Goal: Find specific page/section: Find specific page/section

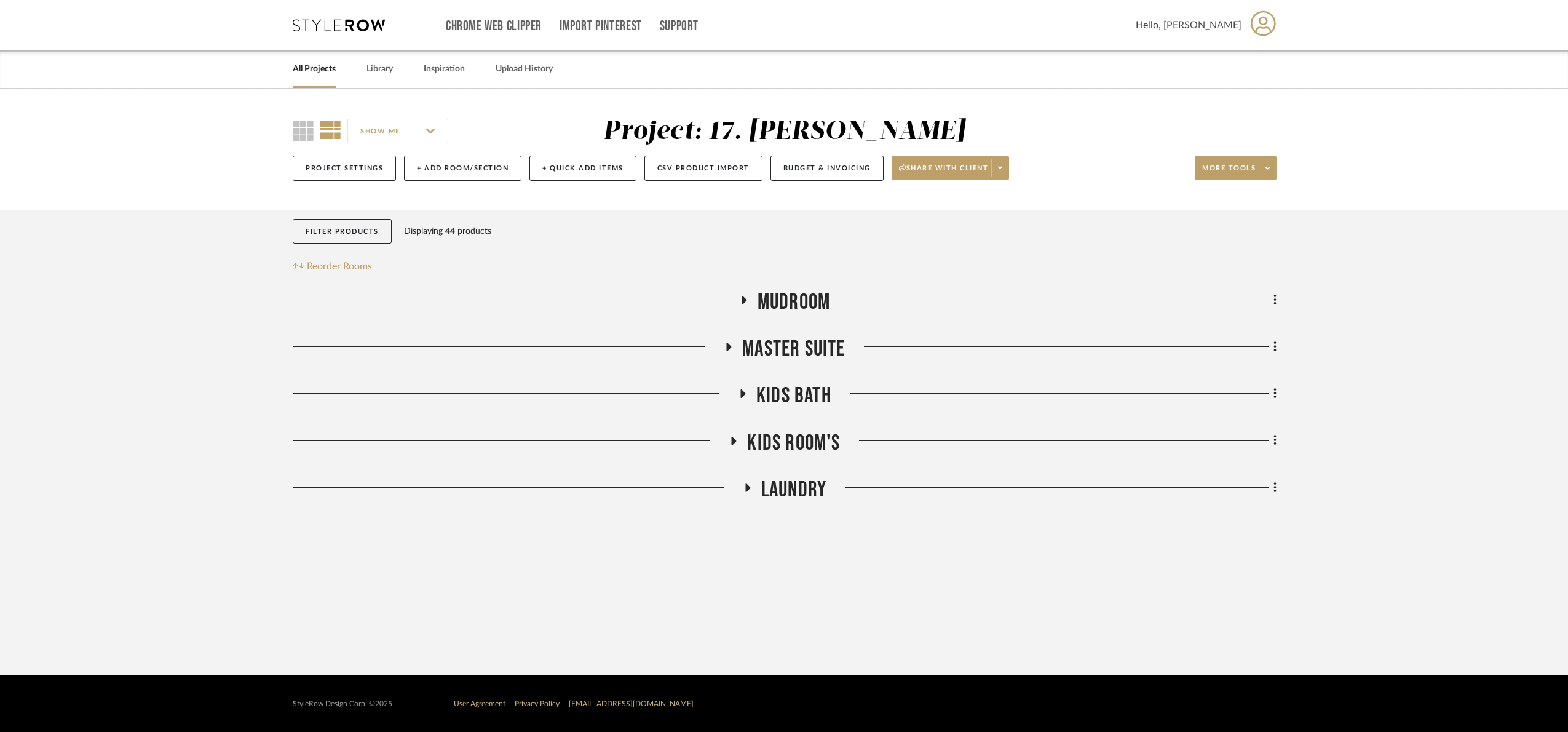
click at [806, 293] on span "Mudroom" at bounding box center [794, 302] width 72 height 26
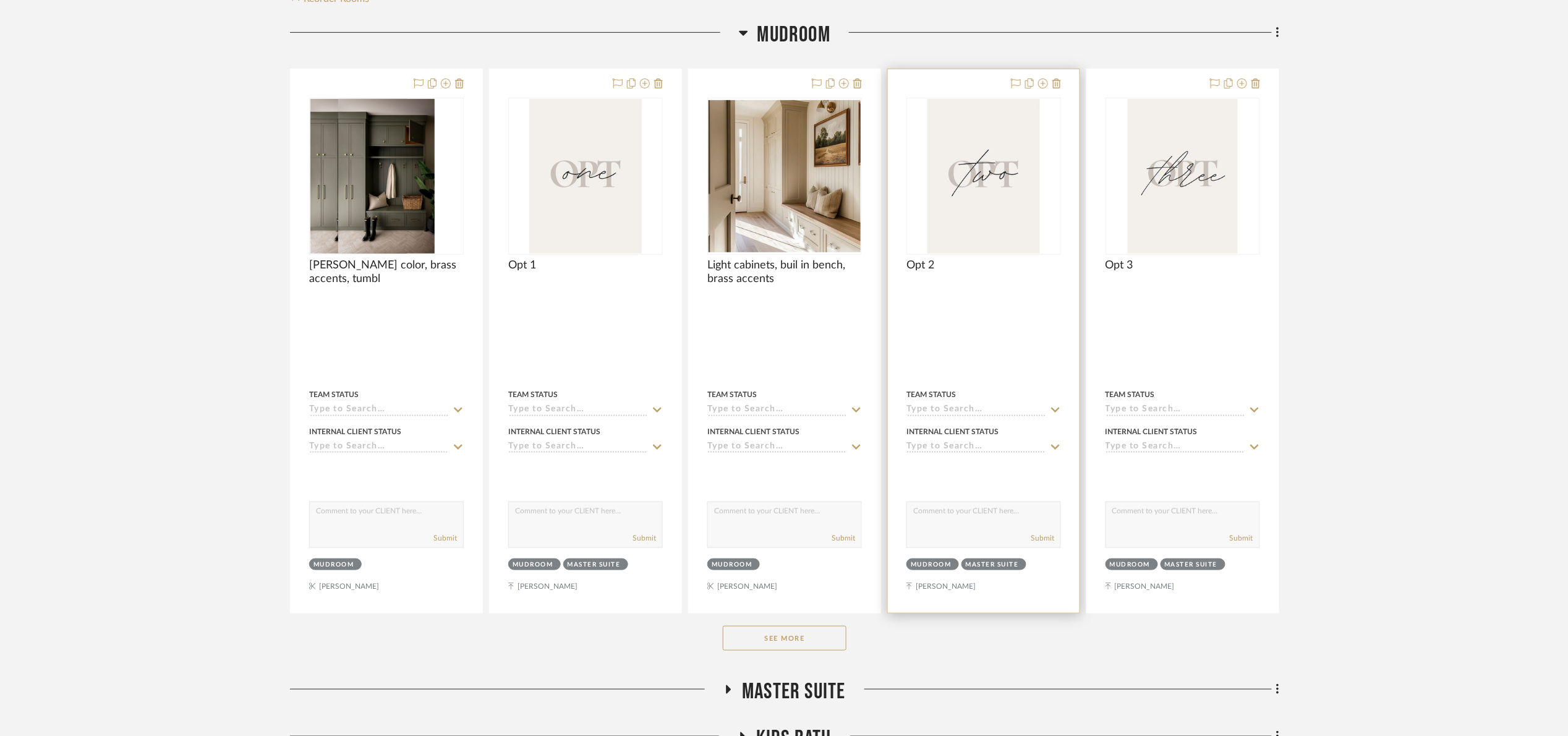
scroll to position [278, 0]
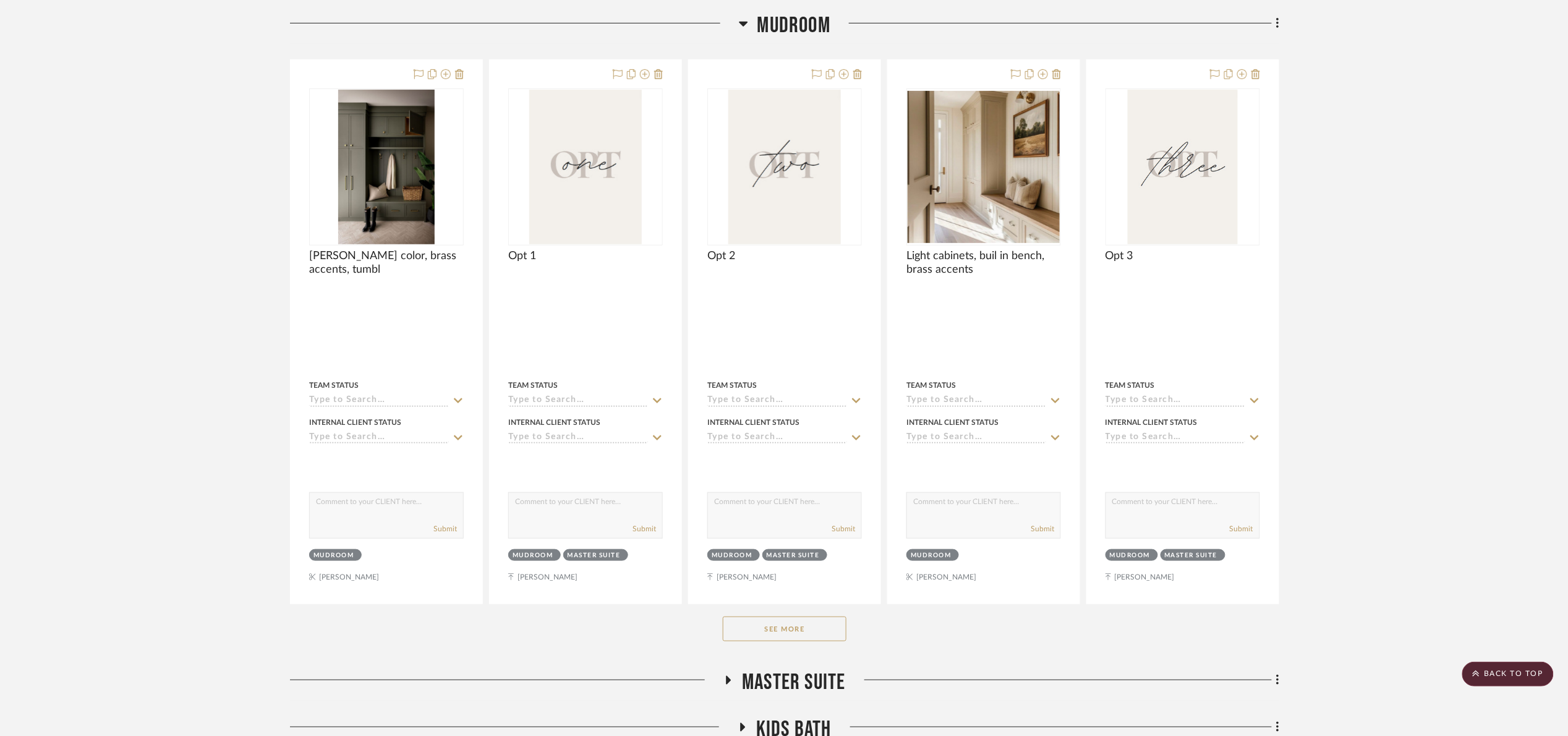
click at [798, 624] on button "See More" at bounding box center [785, 629] width 124 height 25
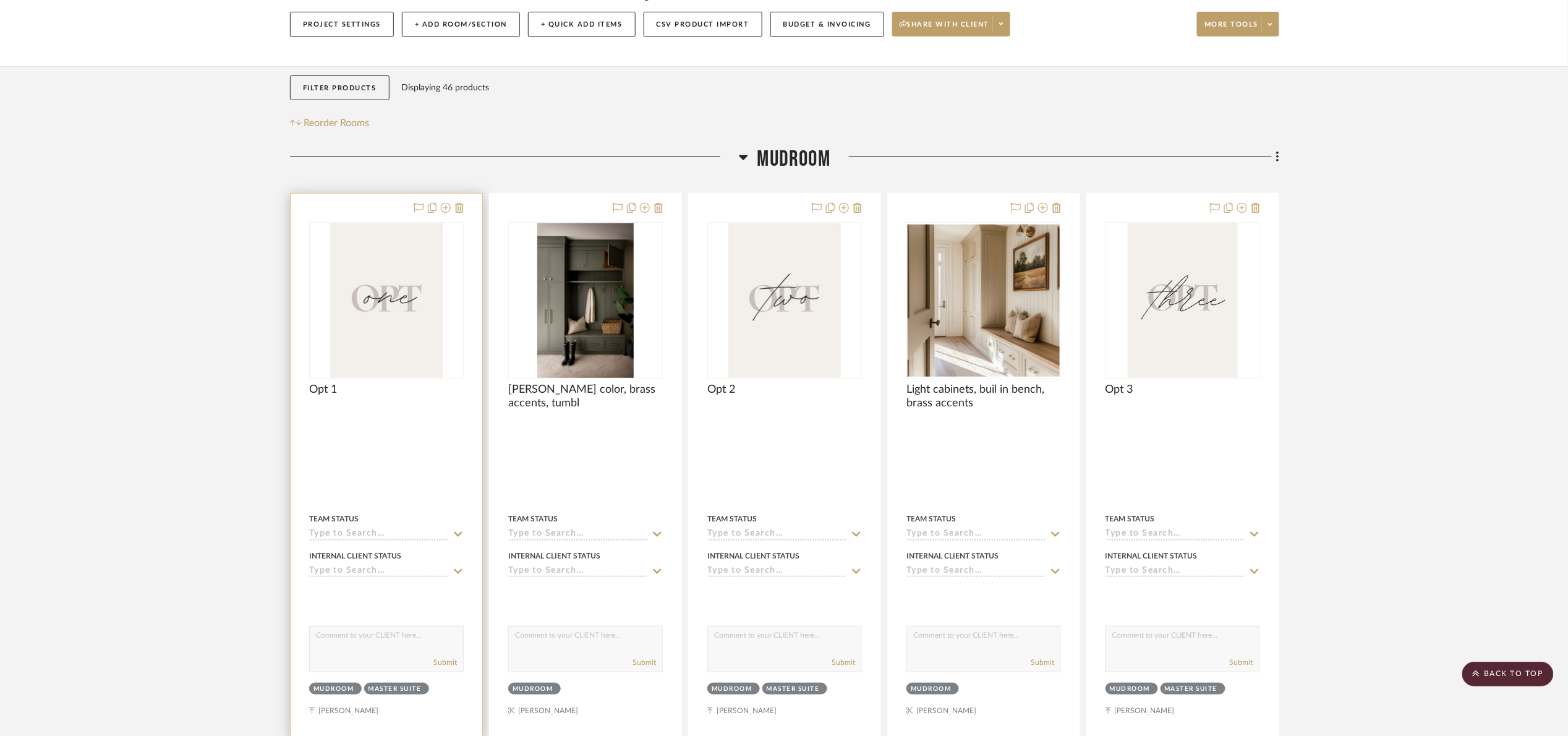
scroll to position [93, 0]
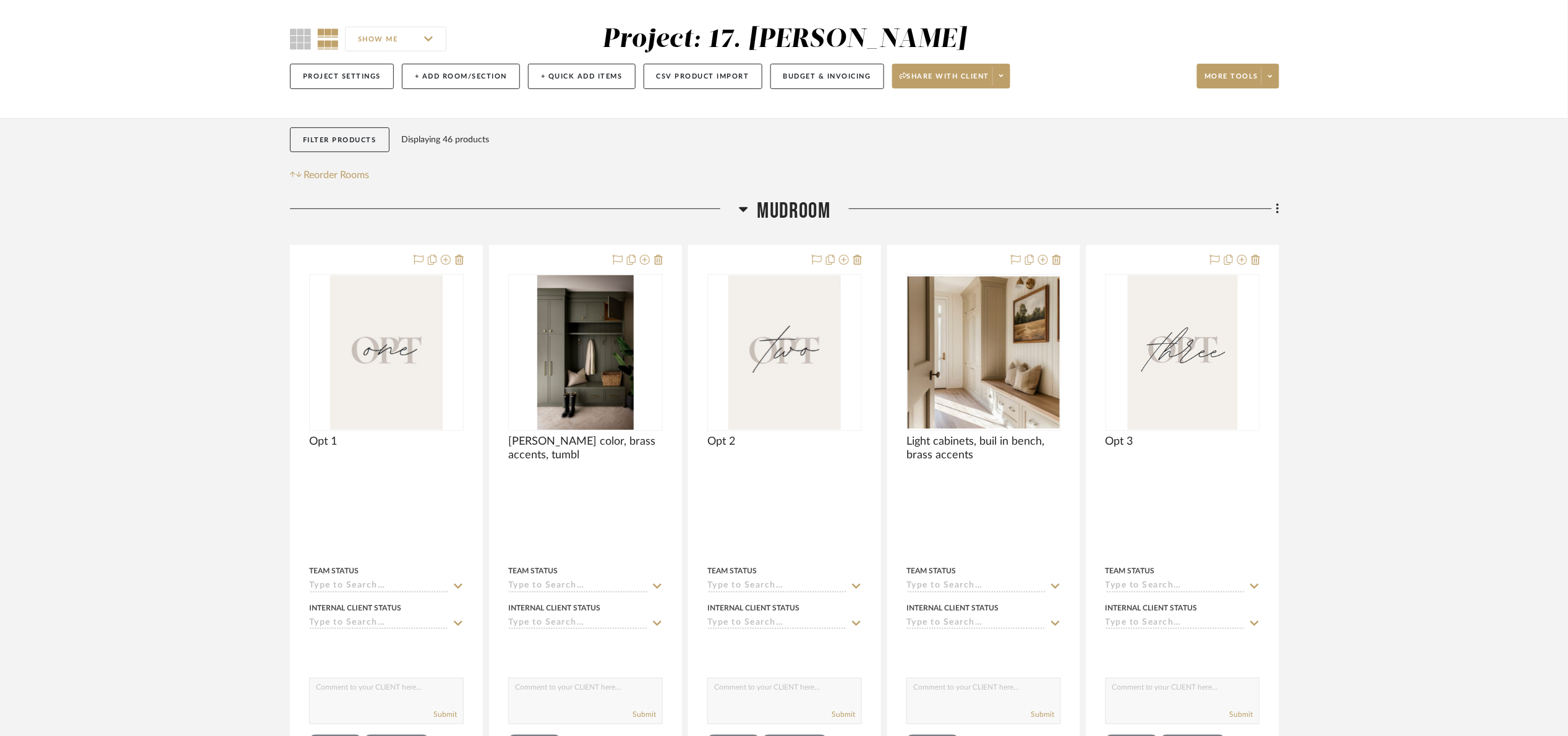
click at [759, 212] on span "Mudroom" at bounding box center [794, 211] width 73 height 26
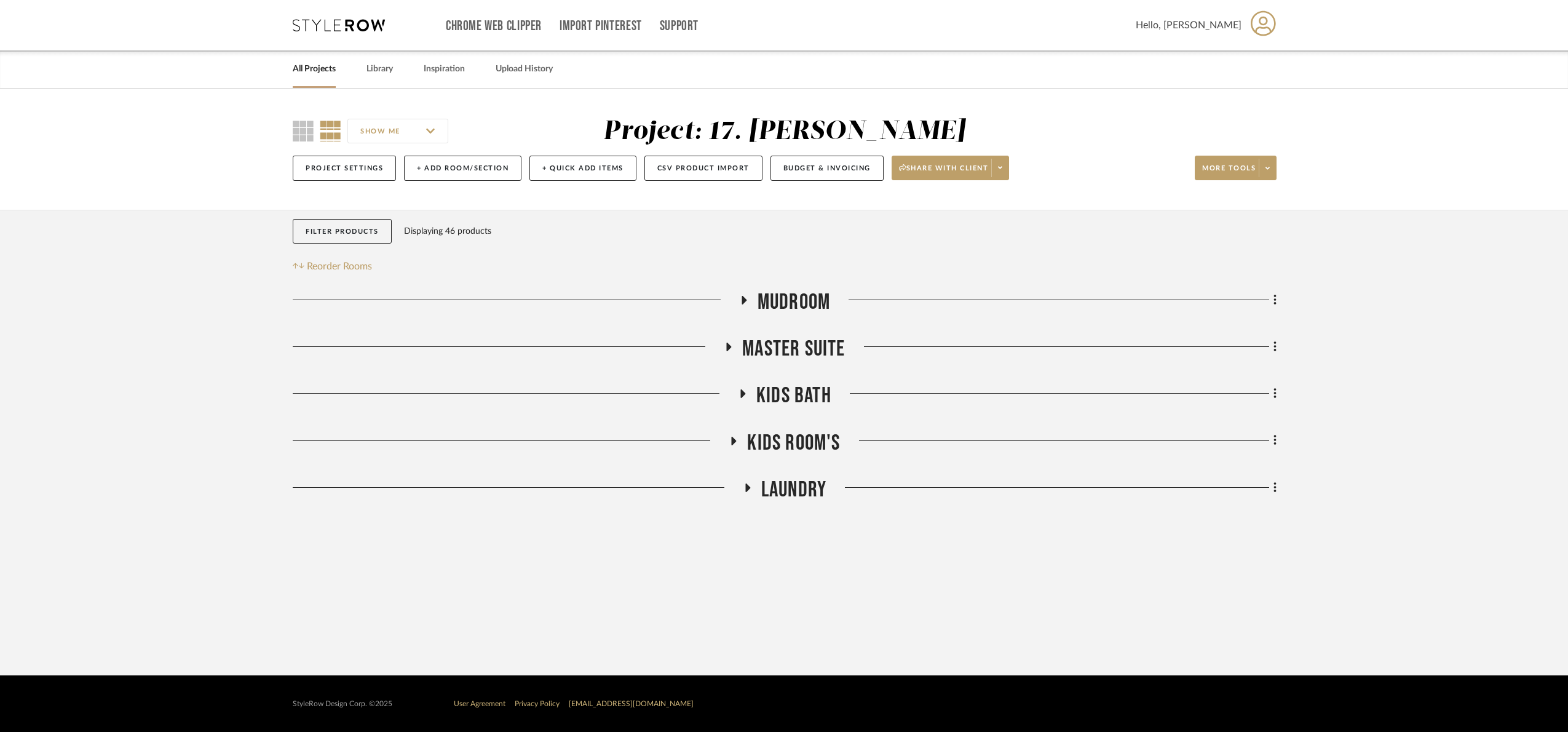
click at [792, 297] on span "Mudroom" at bounding box center [794, 302] width 72 height 26
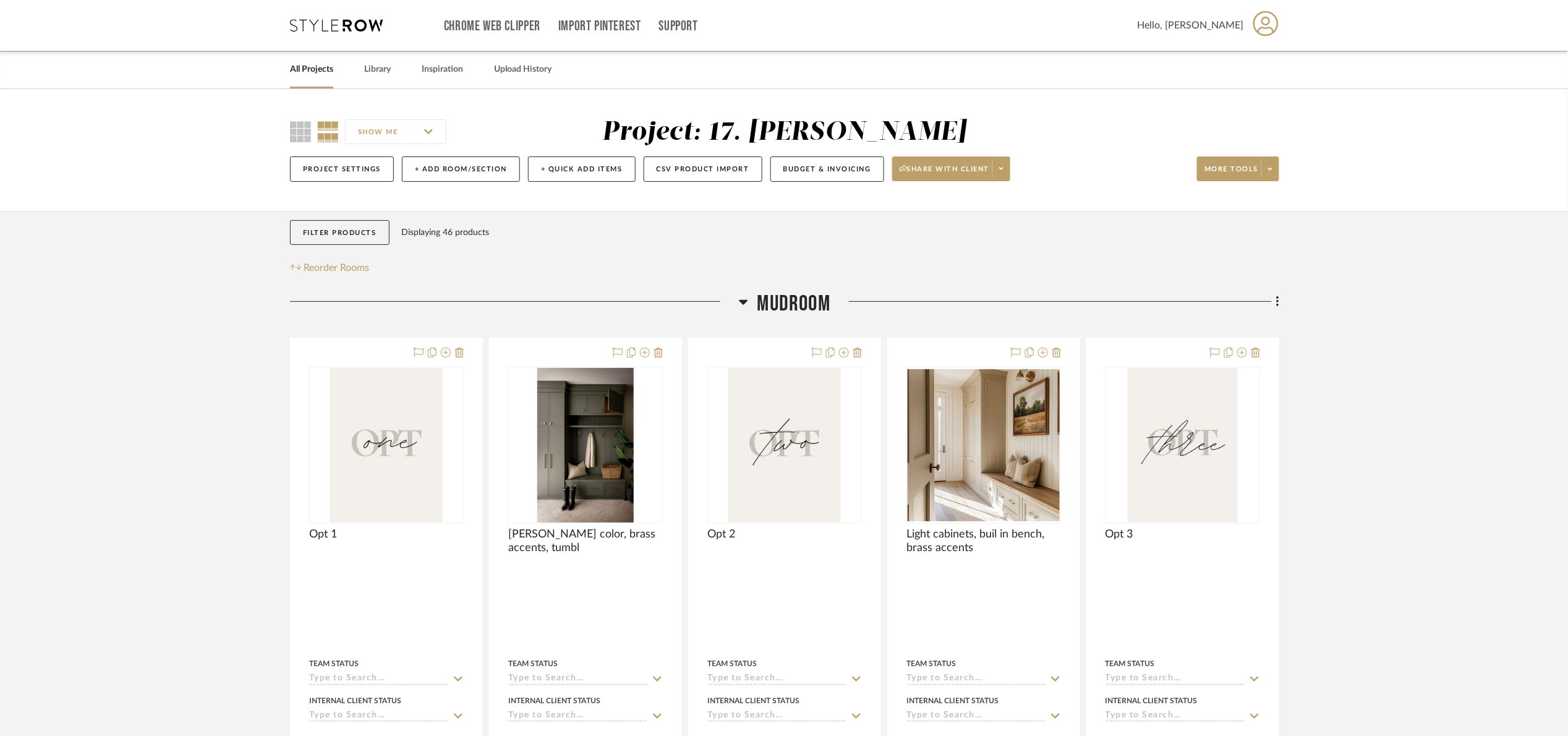
click at [797, 299] on span "Mudroom" at bounding box center [794, 303] width 73 height 26
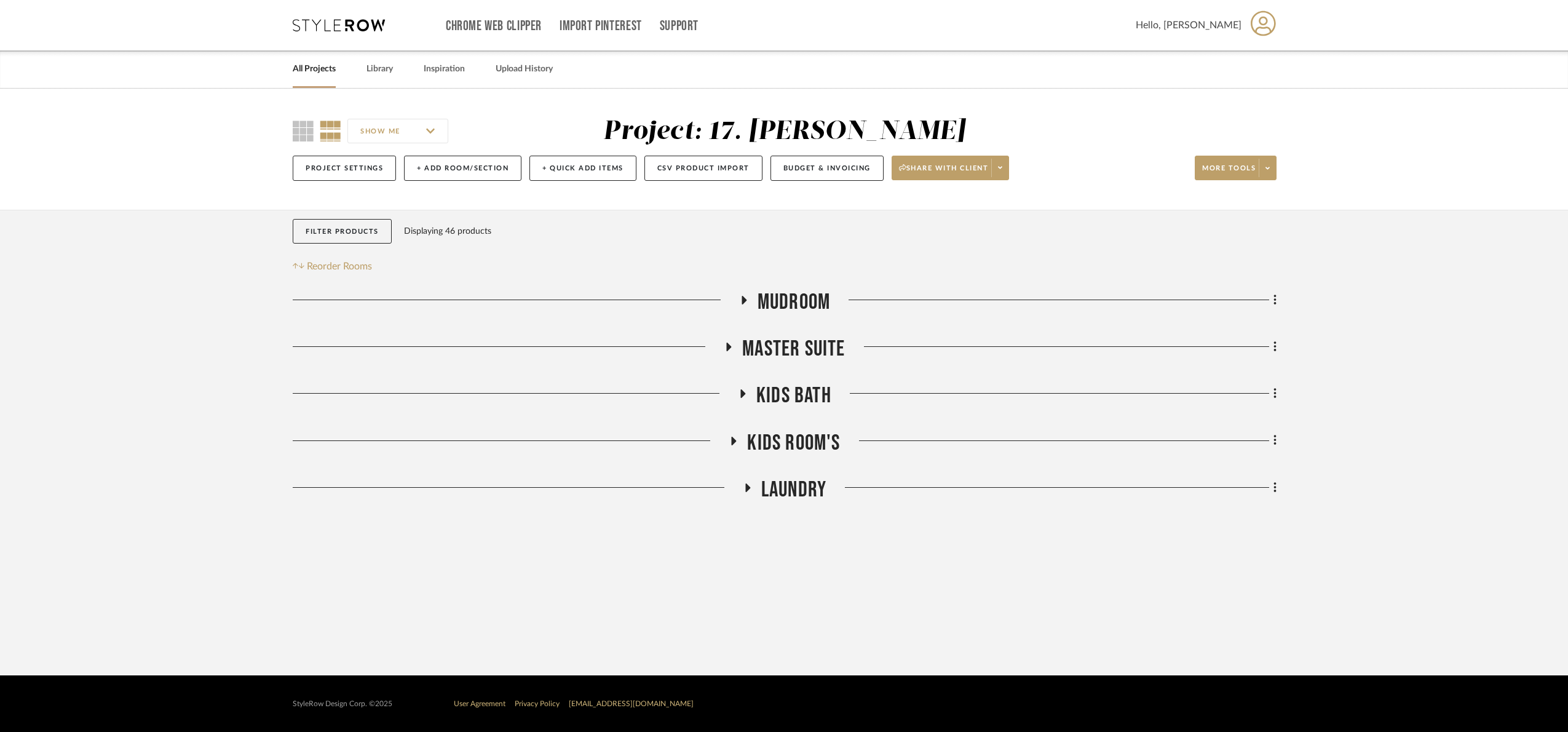
click at [807, 352] on span "Master Suite" at bounding box center [793, 349] width 103 height 26
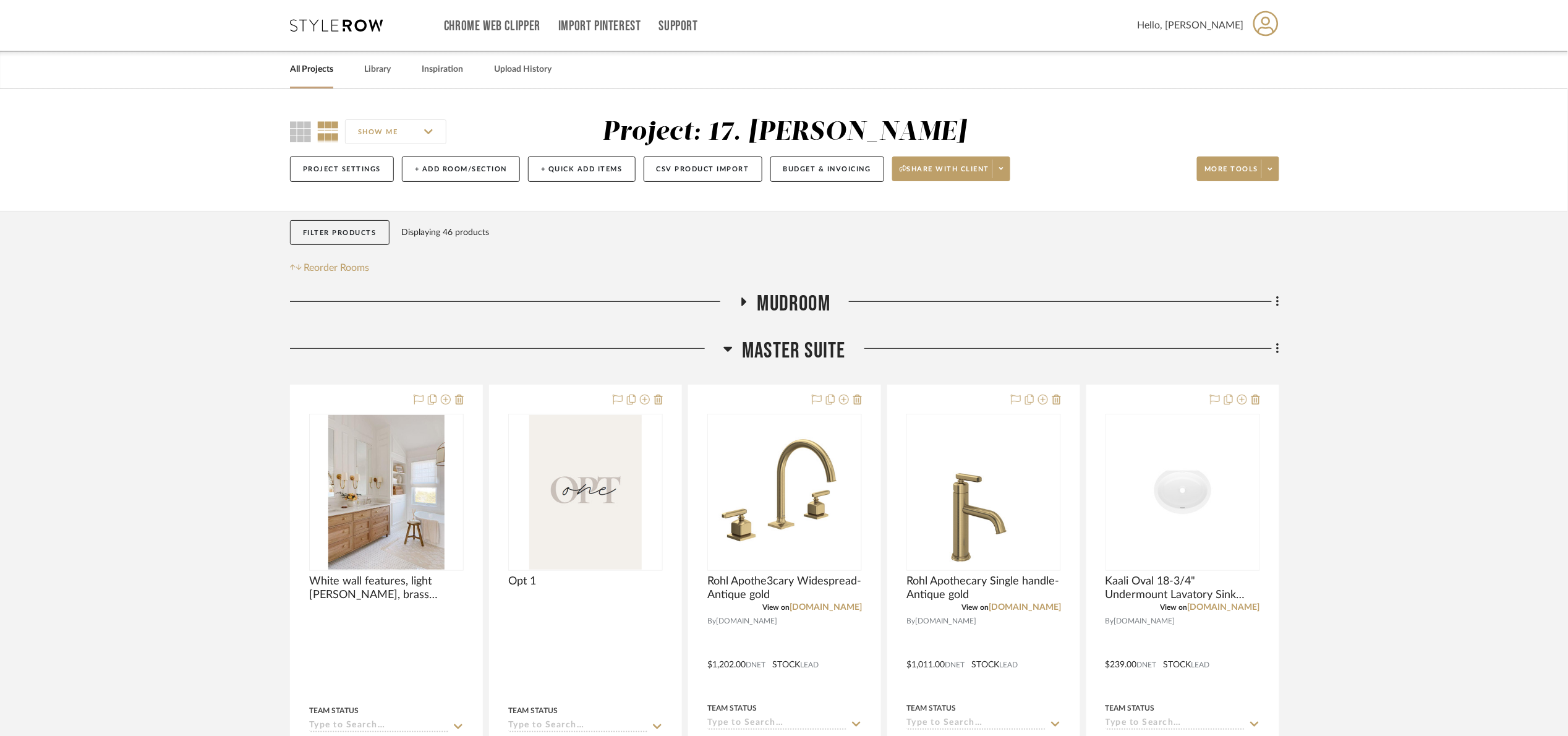
click at [801, 350] on span "Master Suite" at bounding box center [794, 351] width 104 height 26
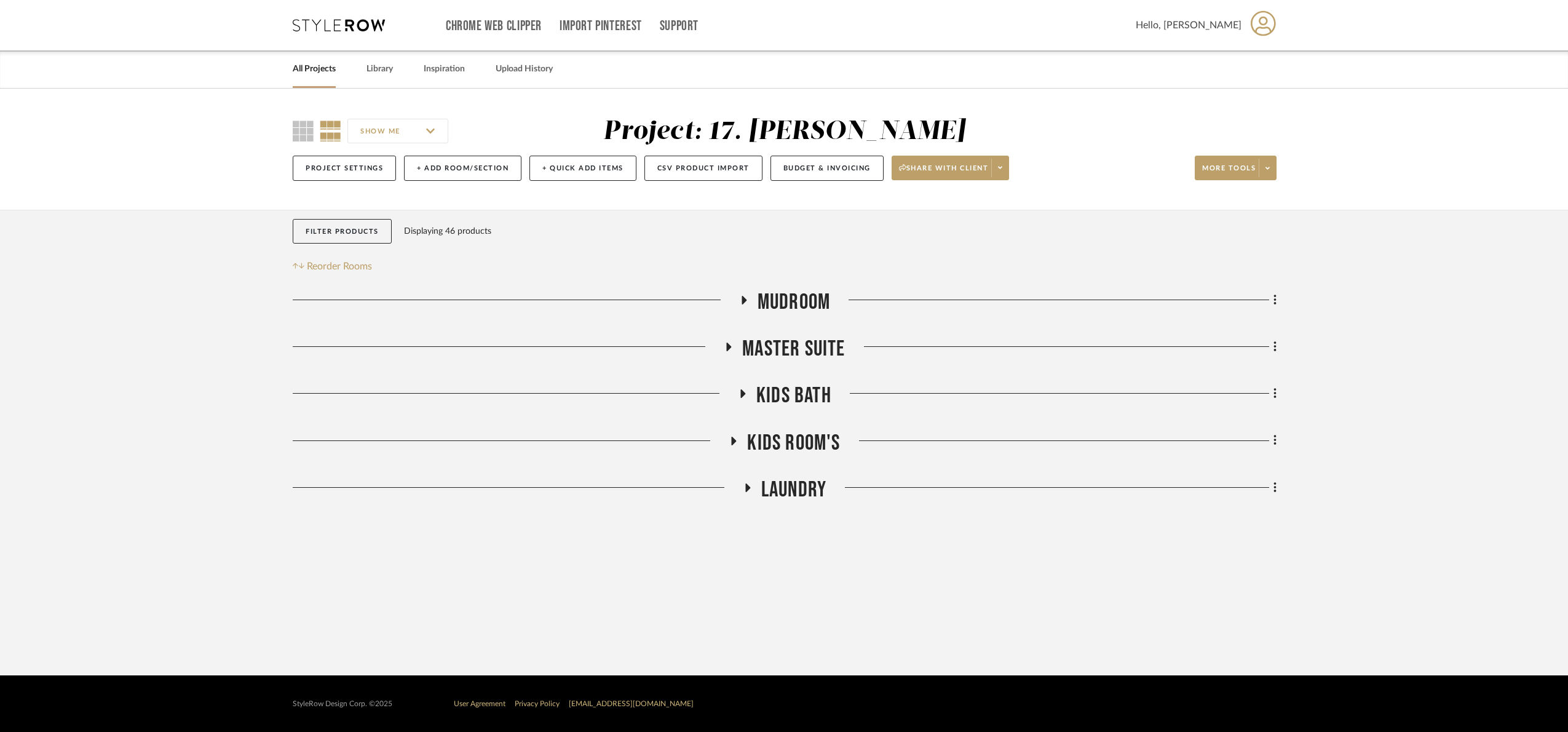
click at [797, 348] on span "Master Suite" at bounding box center [793, 349] width 103 height 26
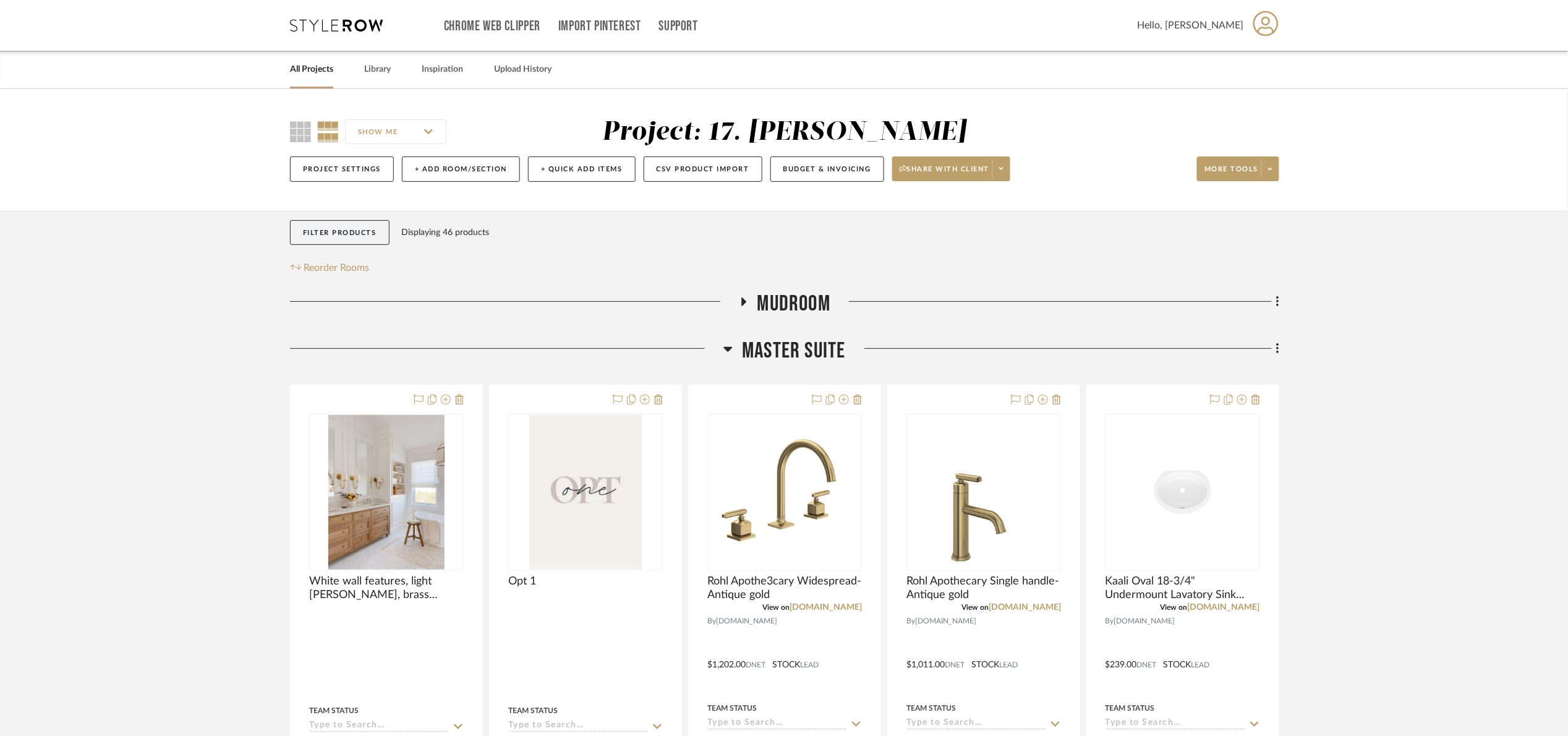
click at [844, 332] on div "Mudroom Master Suite White wall features, light woods, brass accents, small til…" at bounding box center [784, 705] width 989 height 830
drag, startPoint x: 831, startPoint y: 347, endPoint x: 826, endPoint y: 387, distance: 40.3
click at [831, 349] on span "Master Suite" at bounding box center [794, 351] width 104 height 26
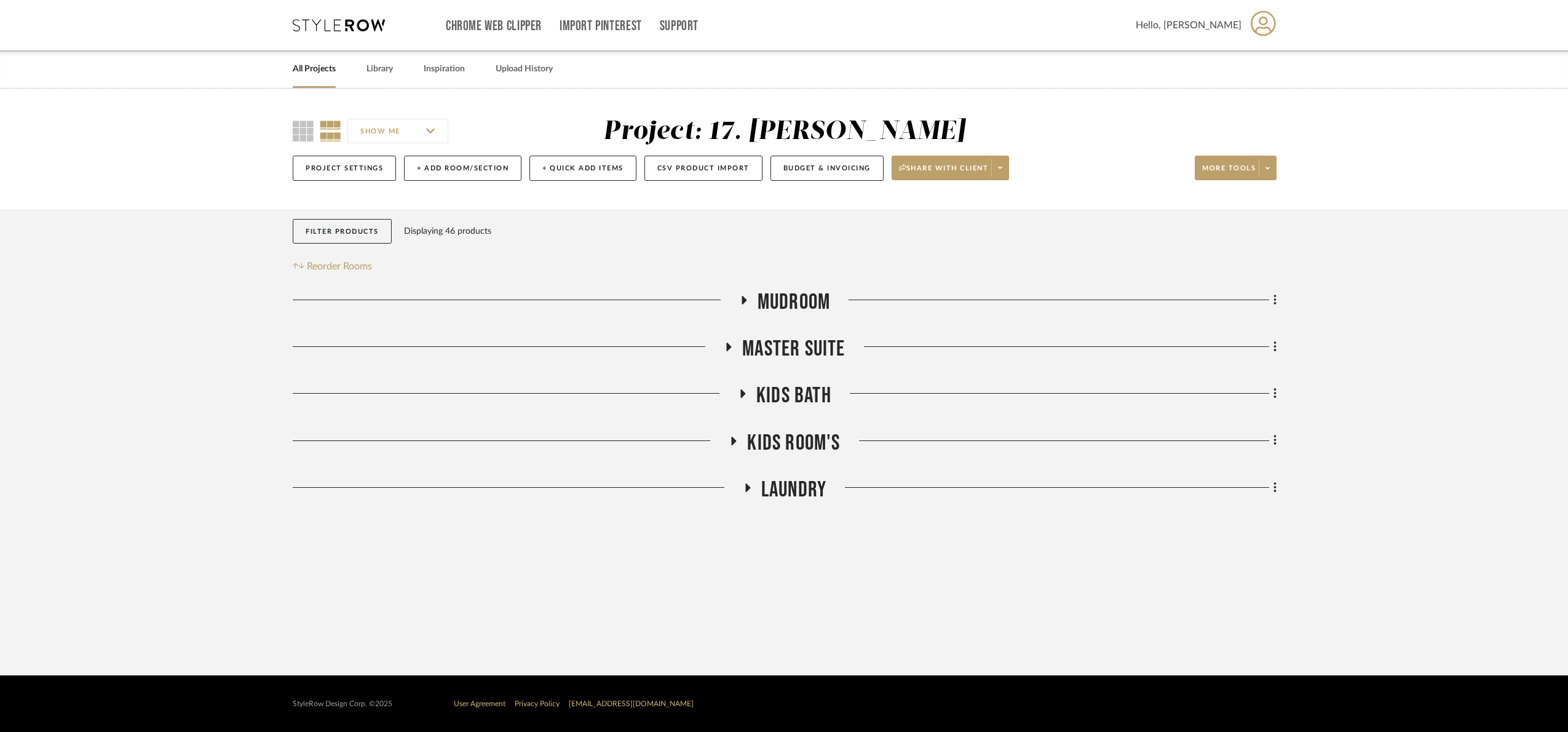
click at [809, 398] on span "Kids Bath" at bounding box center [793, 395] width 75 height 26
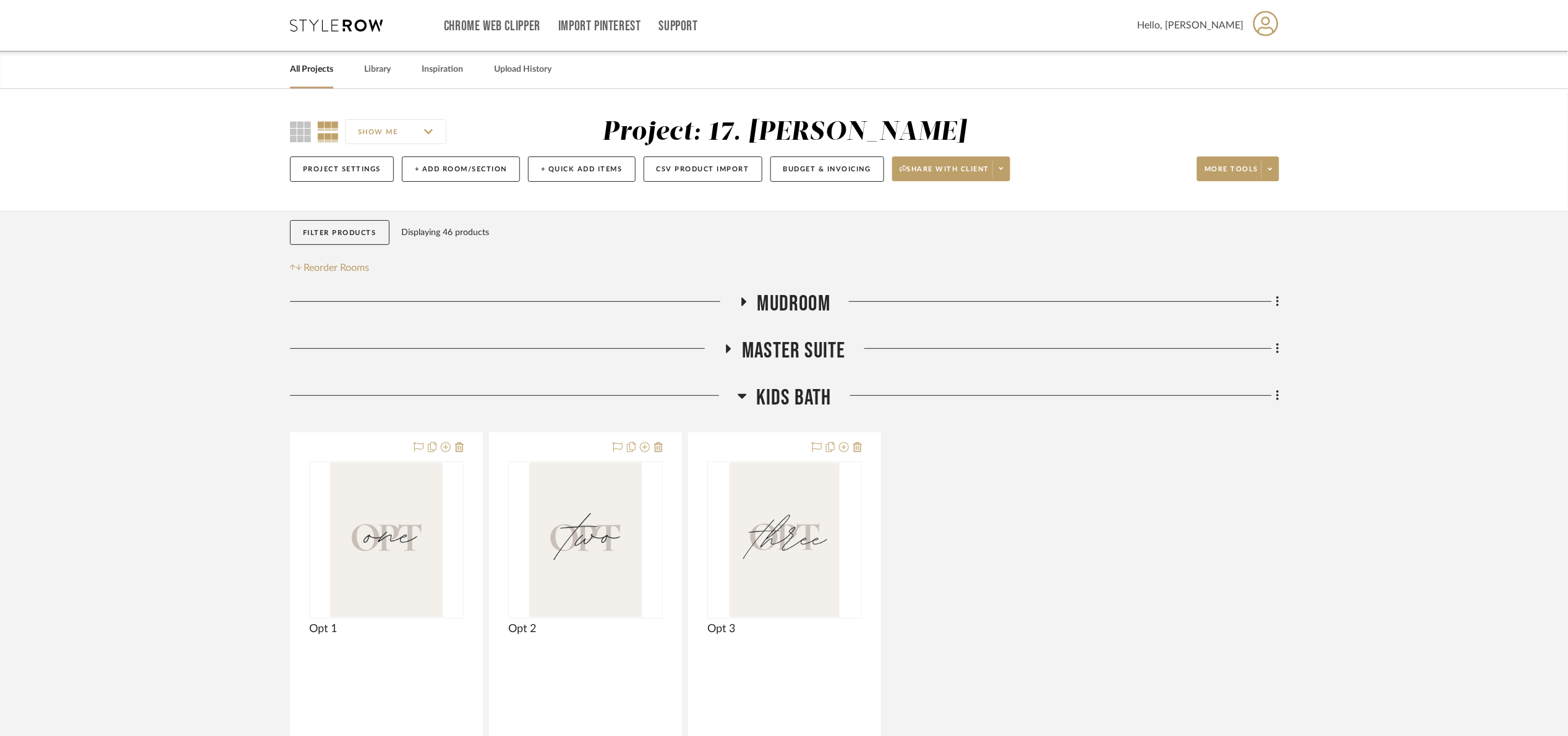
click at [816, 399] on span "Kids Bath" at bounding box center [793, 397] width 75 height 26
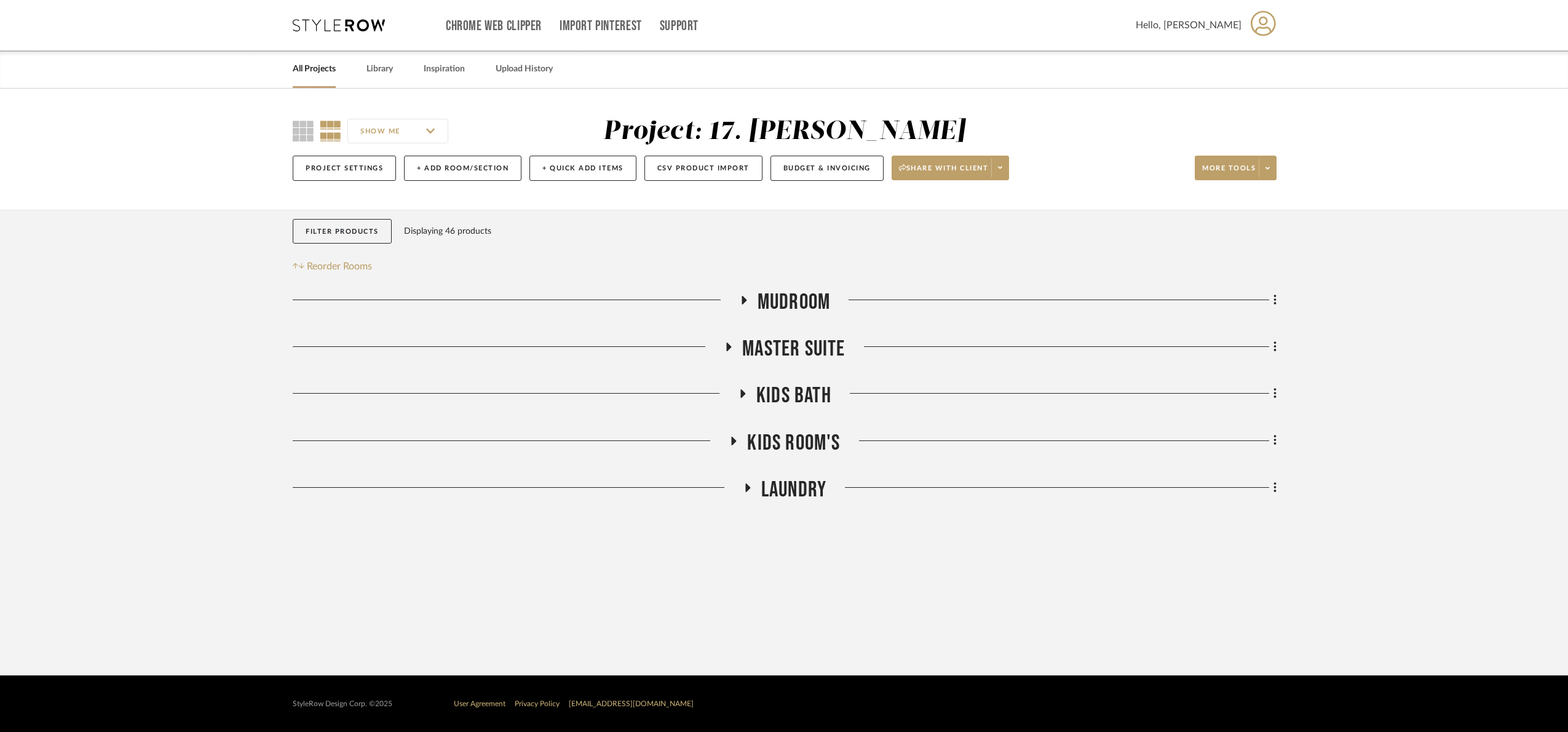
click at [804, 442] on span "Kids Room's" at bounding box center [793, 443] width 93 height 26
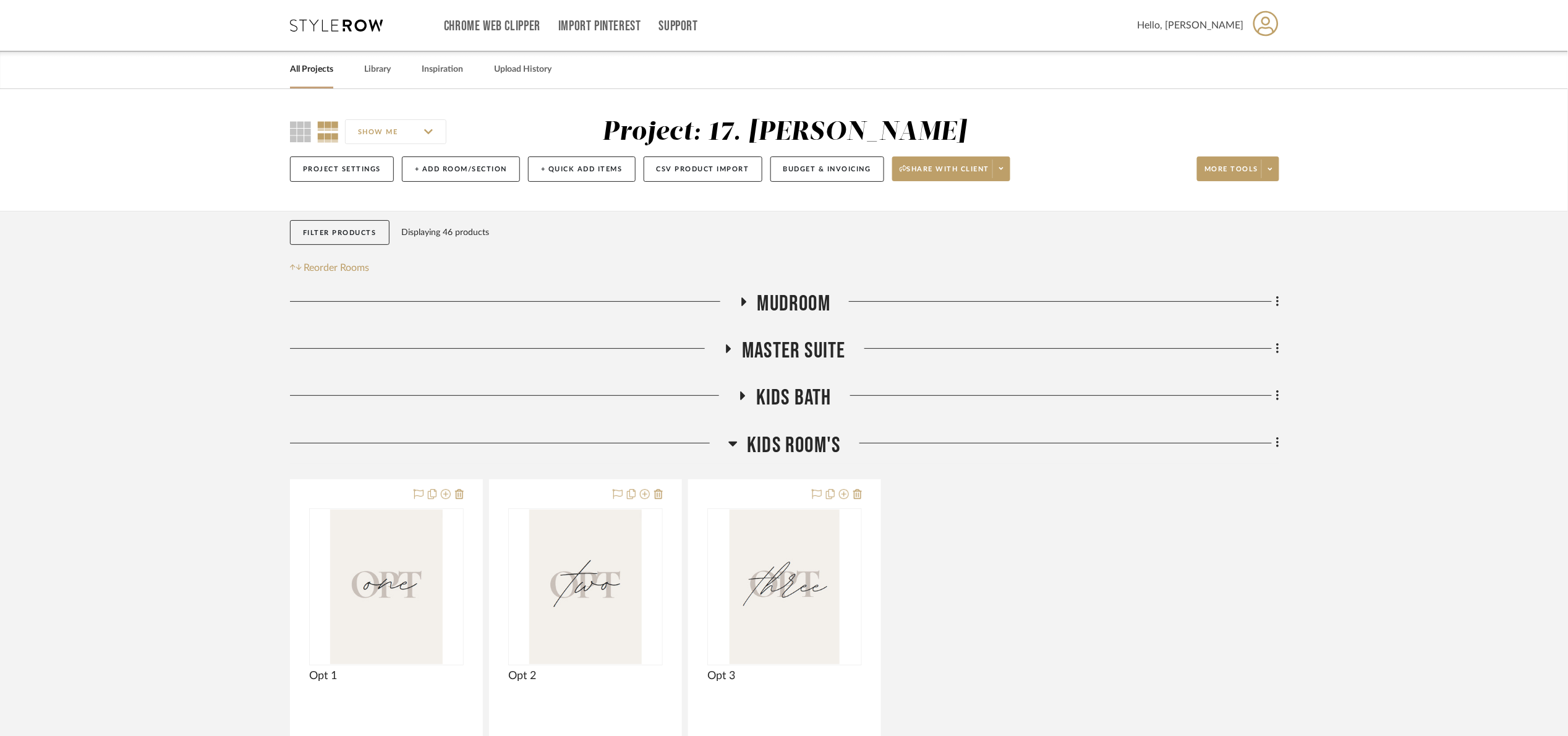
click at [809, 444] on span "Kids Room's" at bounding box center [793, 445] width 94 height 26
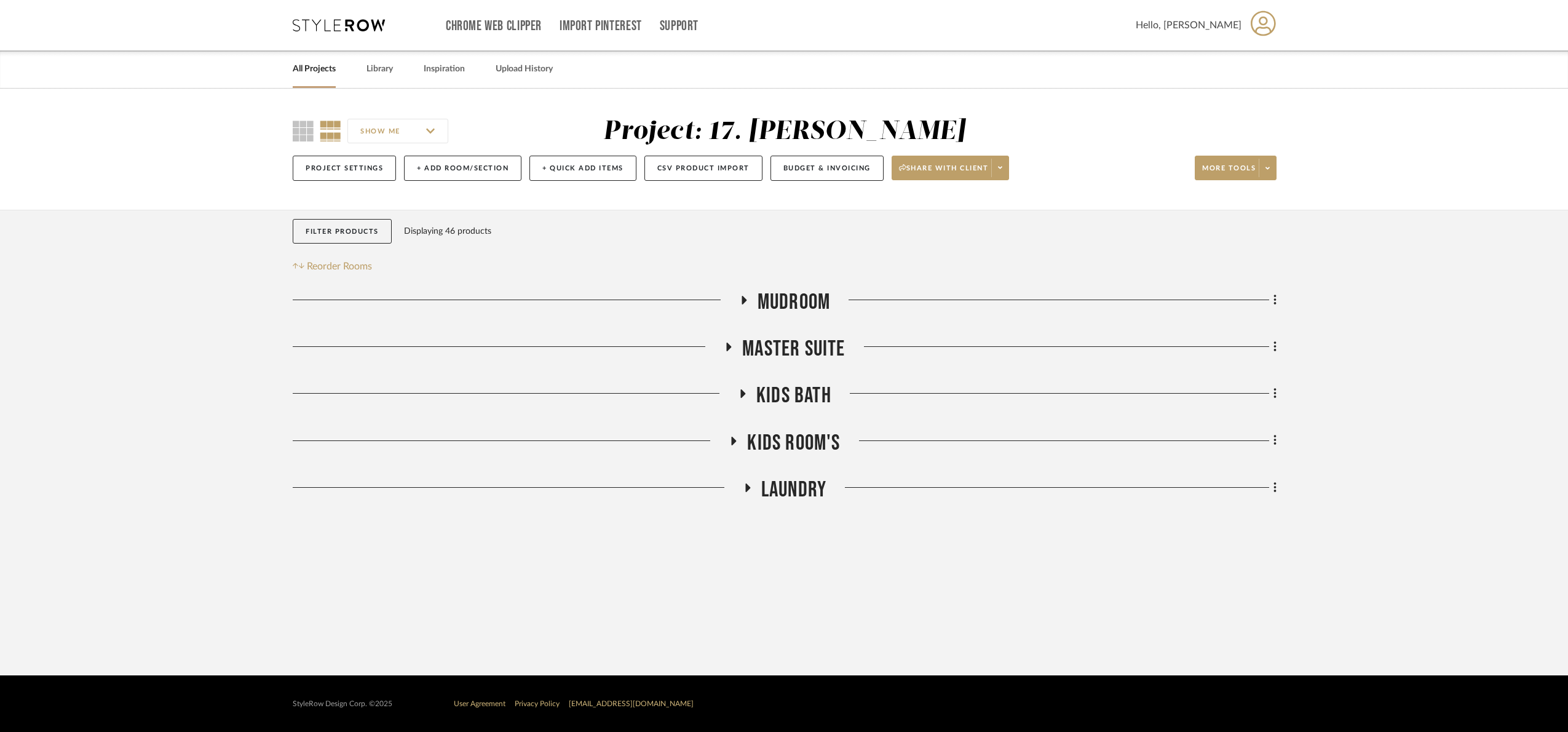
click at [797, 492] on span "Laundry" at bounding box center [794, 489] width 65 height 26
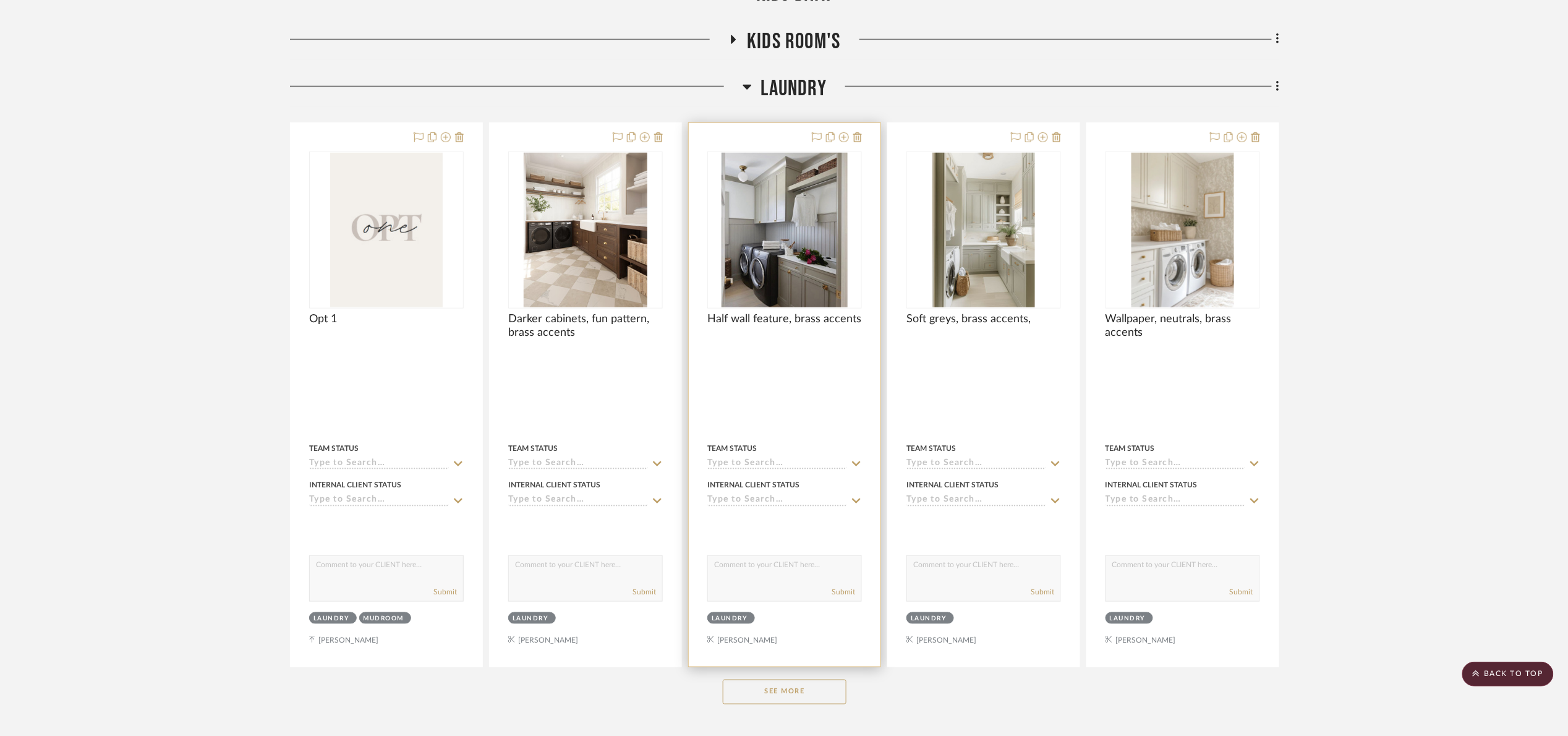
scroll to position [468, 0]
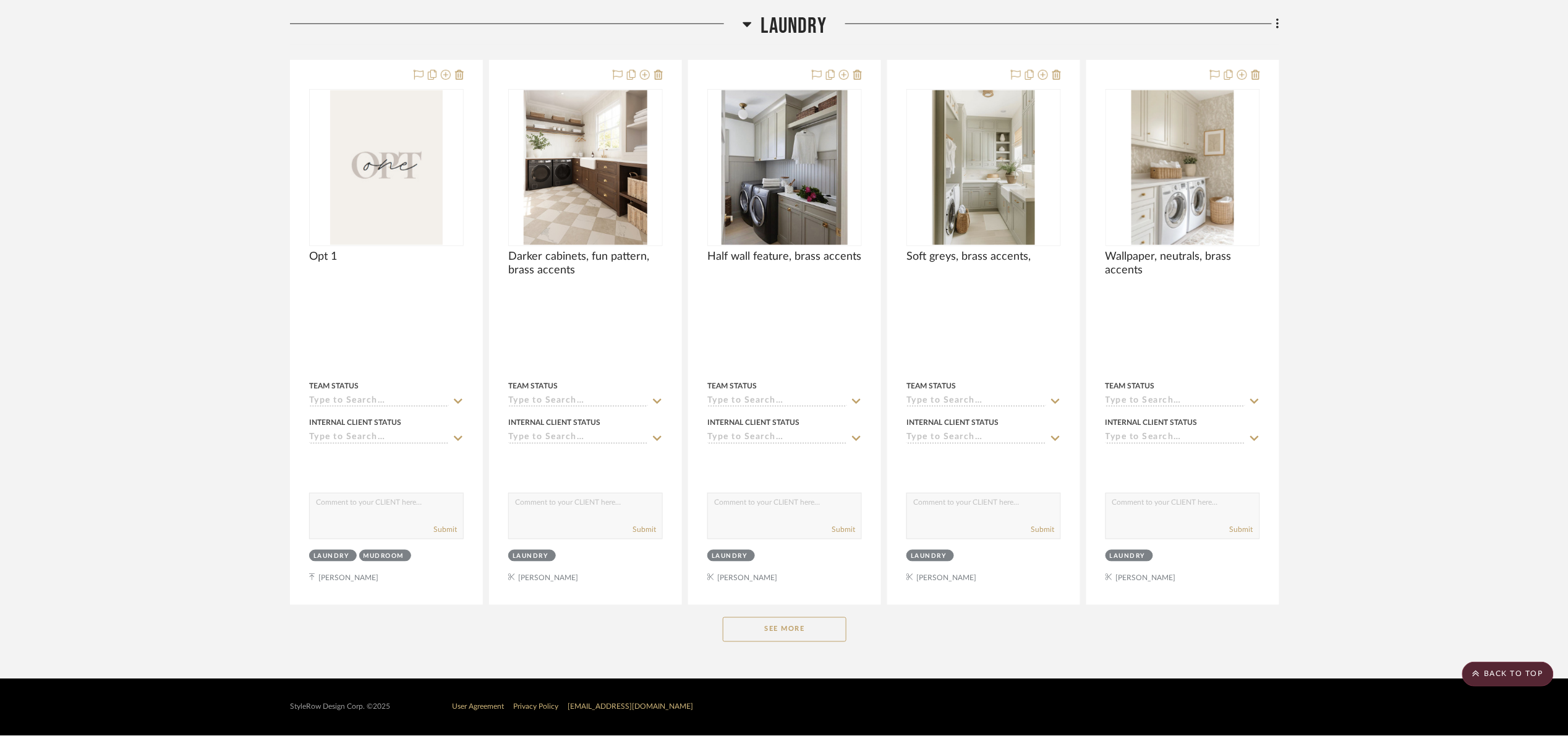
click at [795, 635] on button "See More" at bounding box center [785, 629] width 124 height 25
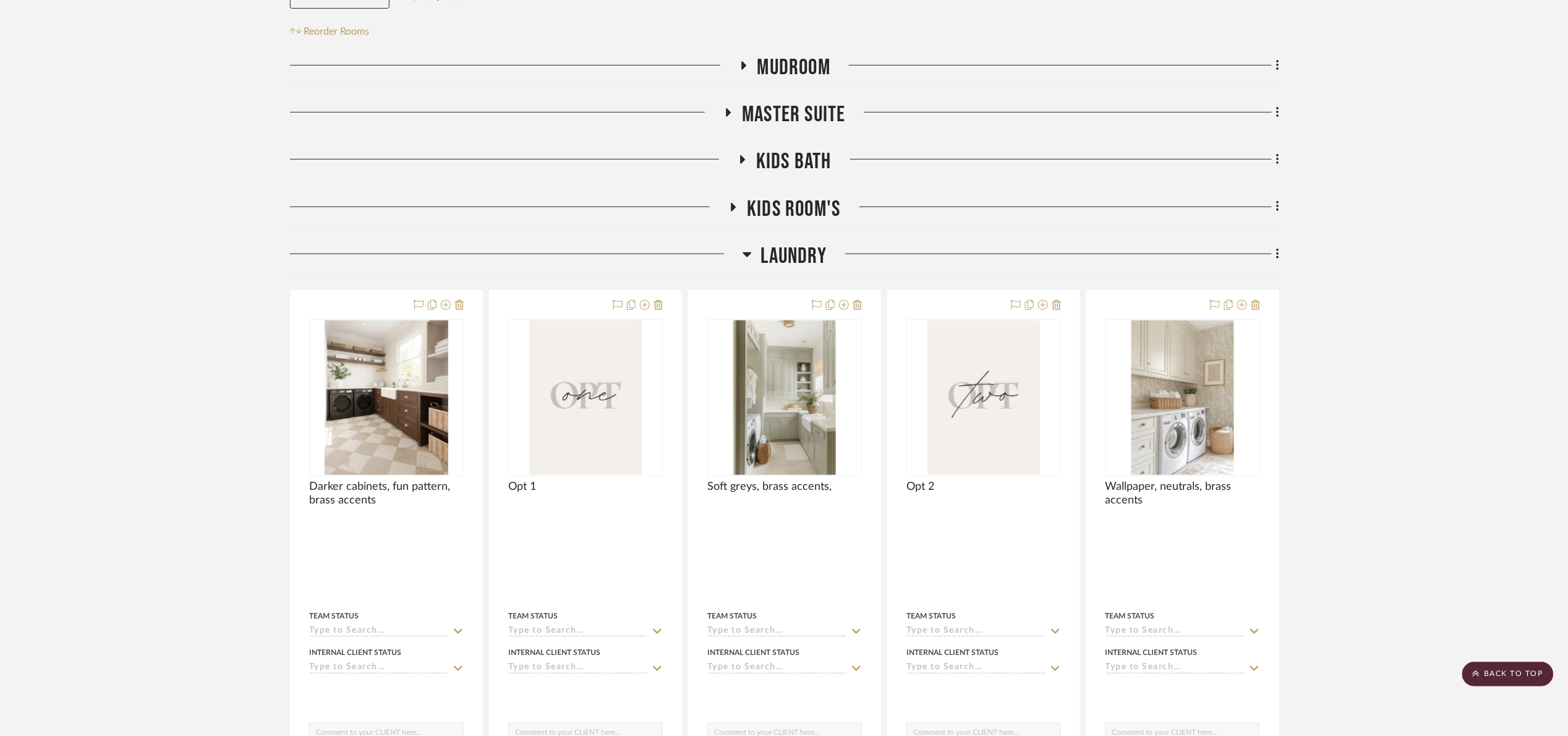
scroll to position [214, 0]
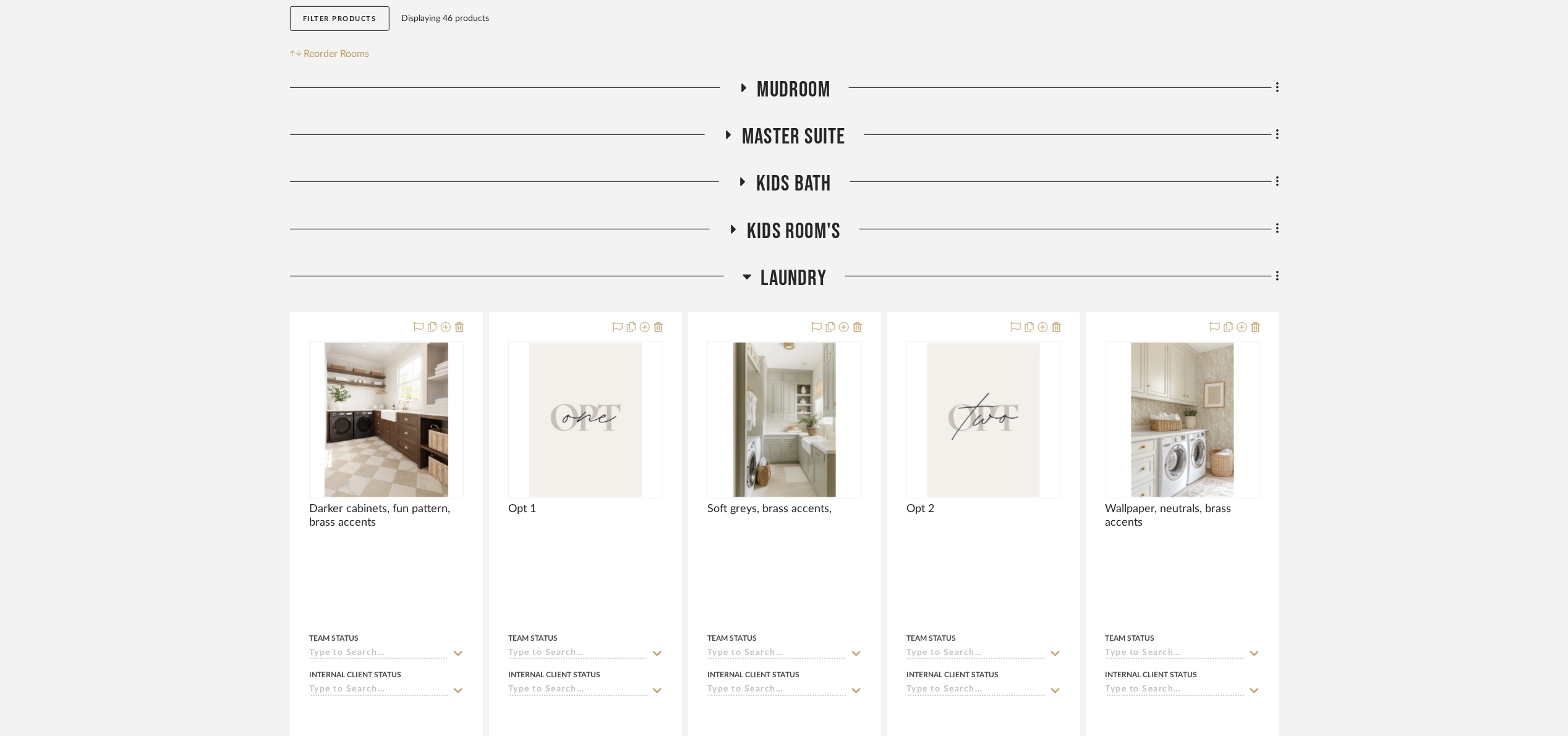
click at [813, 268] on span "Laundry" at bounding box center [794, 278] width 65 height 26
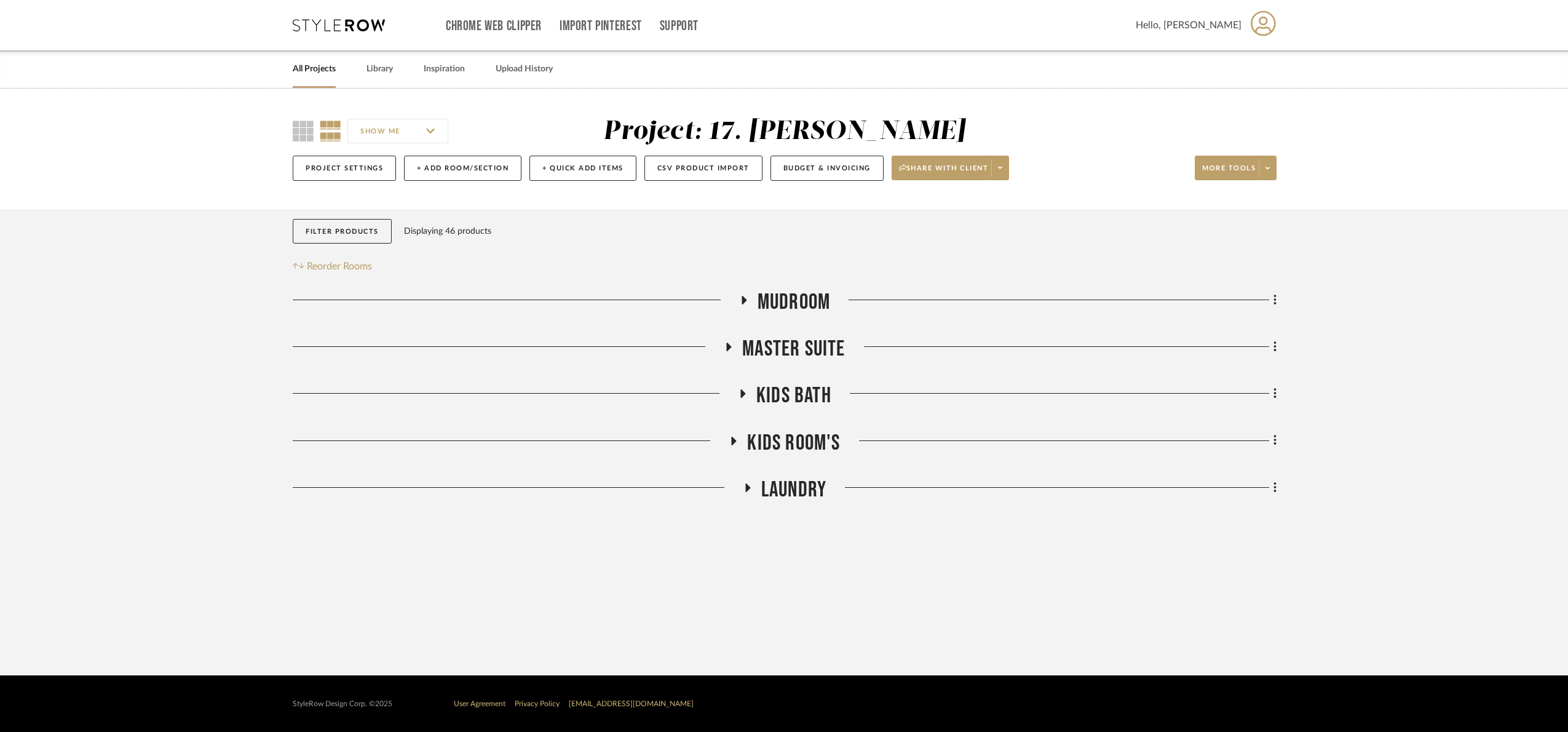
click at [1347, 382] on project-details-page "SHOW ME Project: 17. Hurley Project Settings + Add Room/Section + Quick Add Ite…" at bounding box center [784, 381] width 1568 height 587
click at [776, 486] on span "Laundry" at bounding box center [794, 489] width 65 height 26
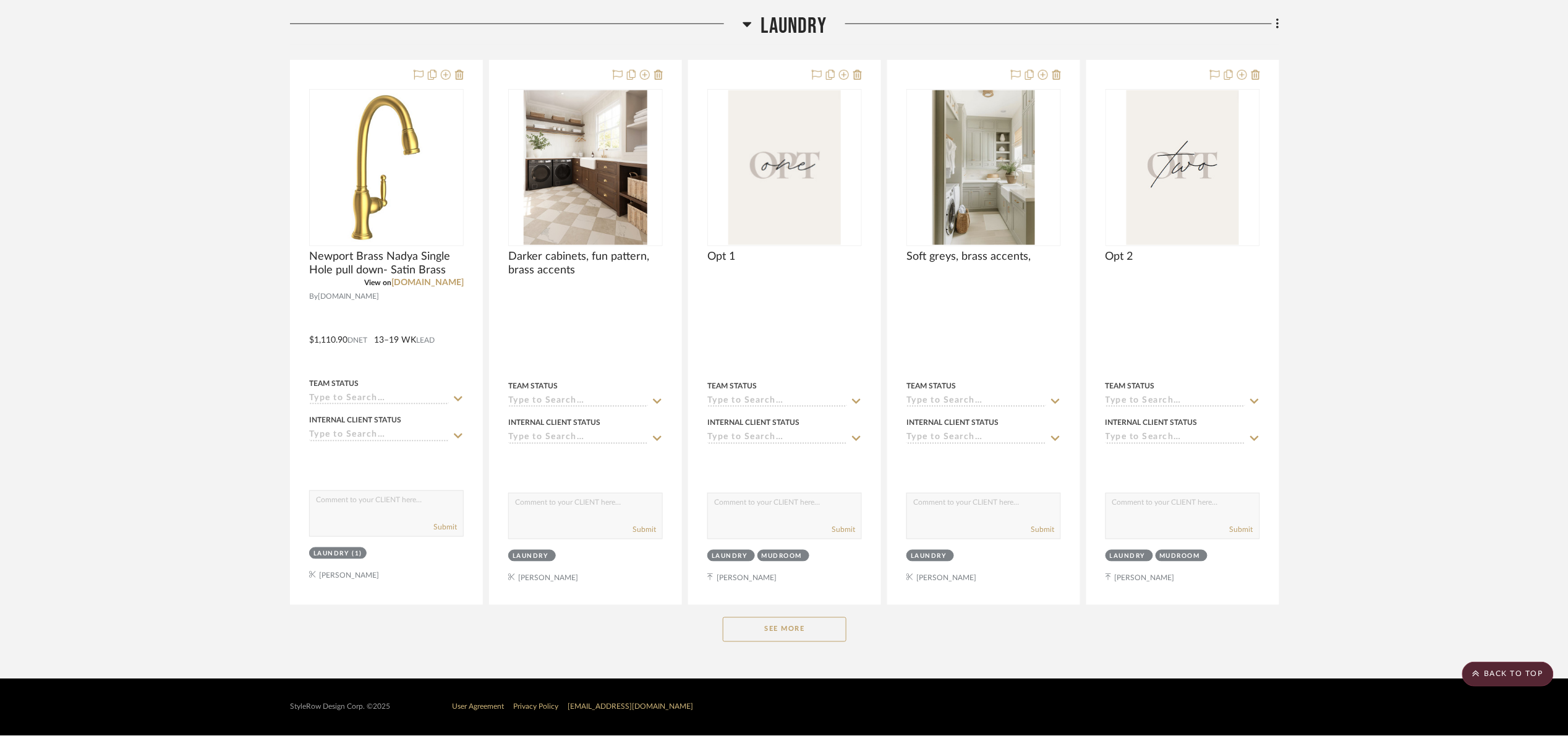
click at [791, 632] on button "See More" at bounding box center [785, 629] width 124 height 25
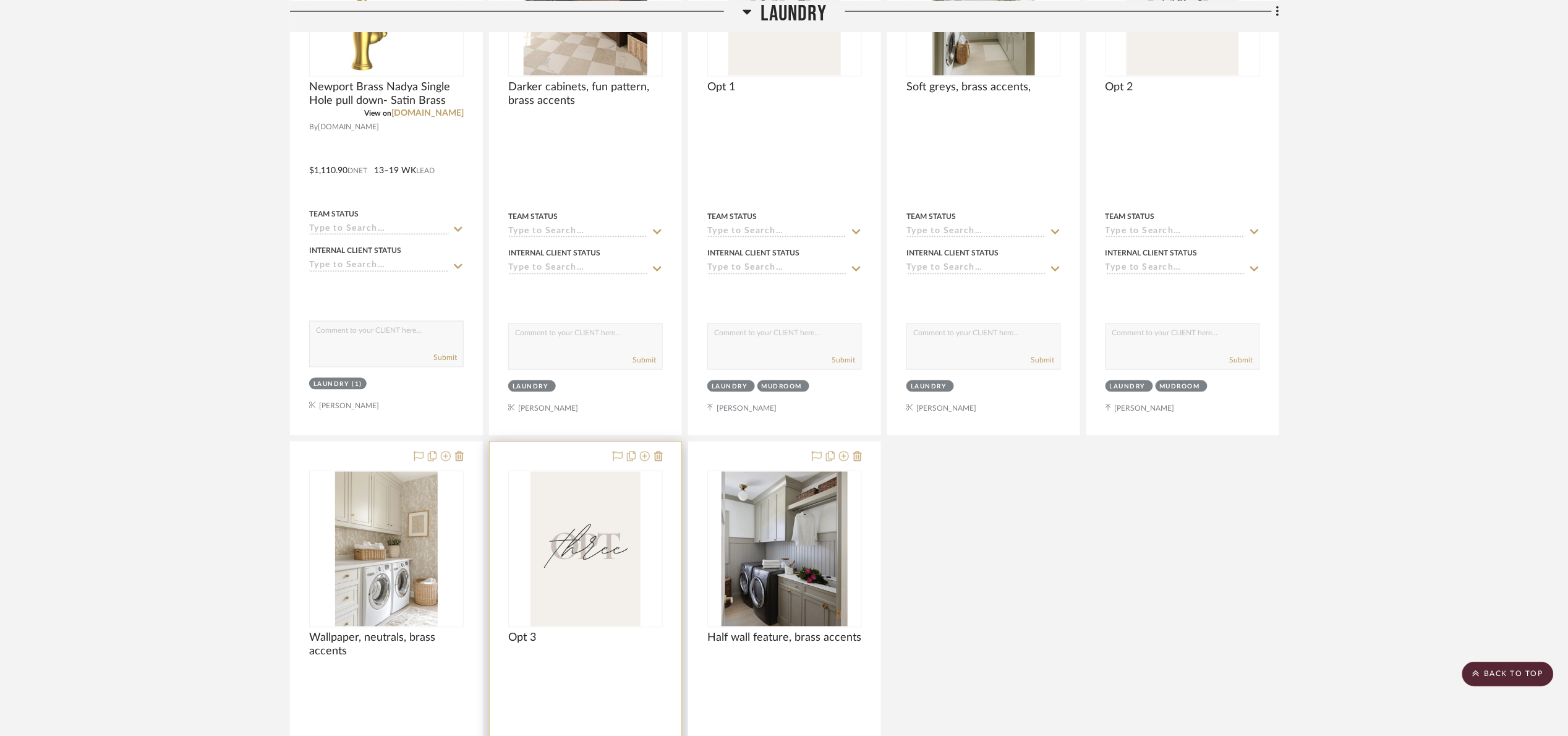
scroll to position [653, 0]
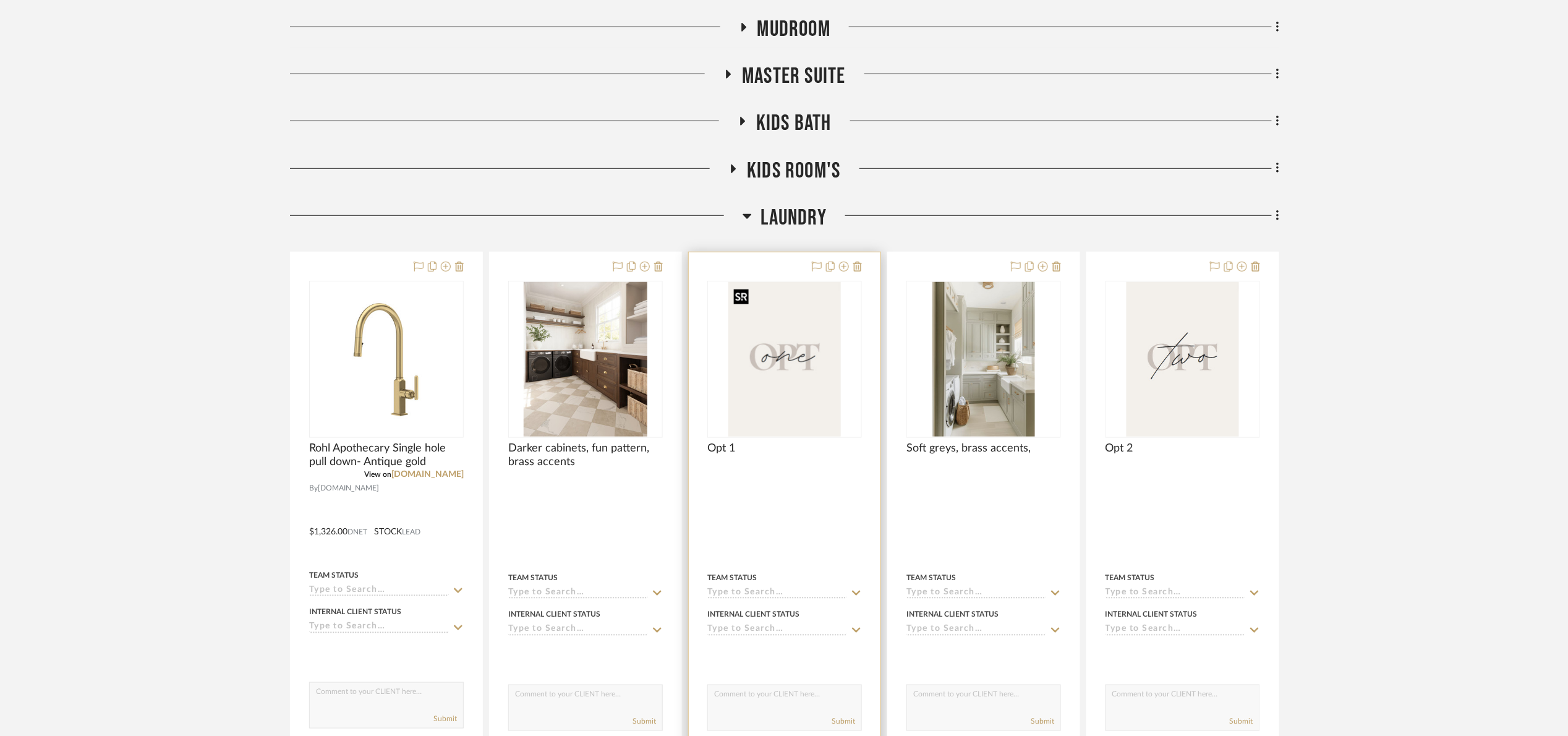
scroll to position [371, 0]
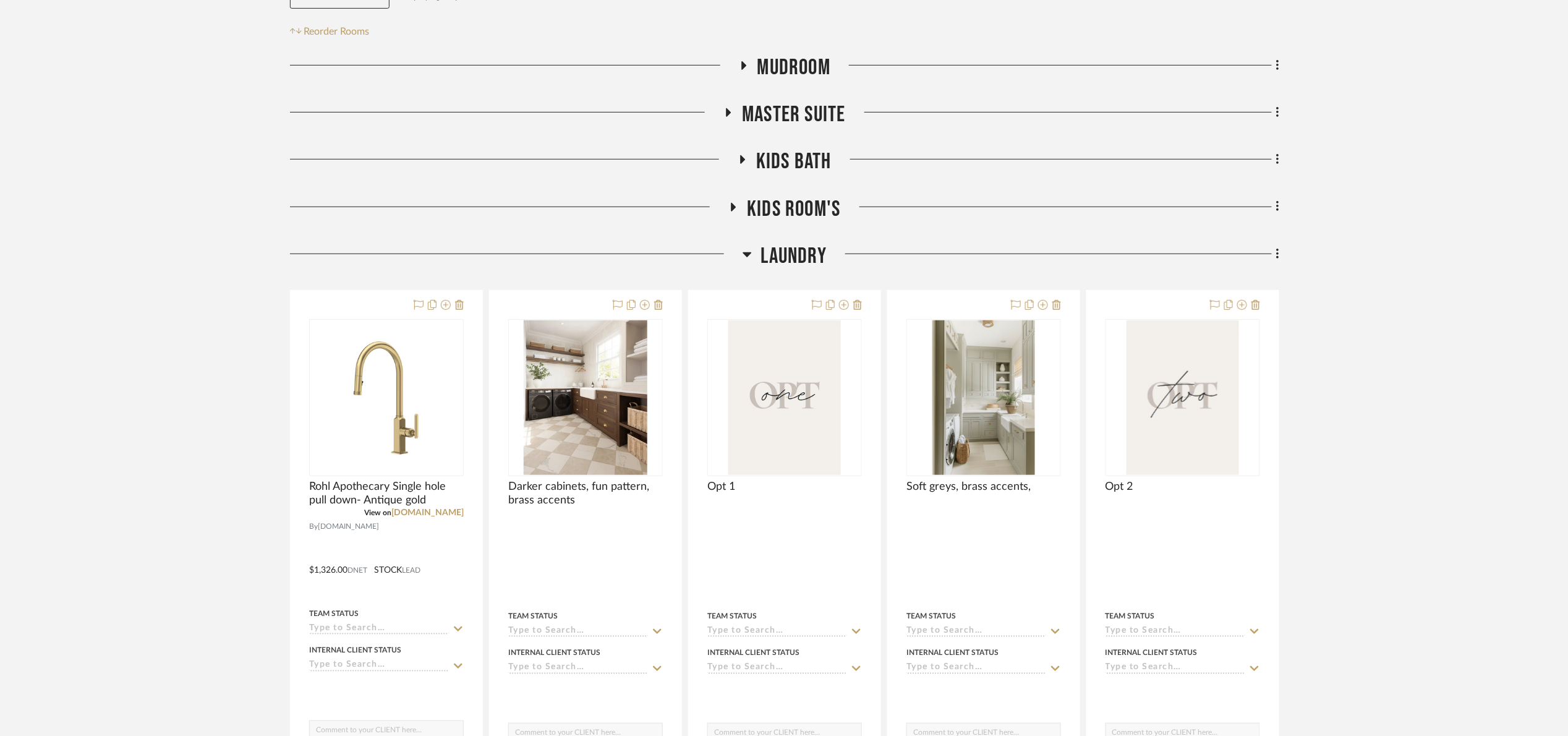
scroll to position [278, 0]
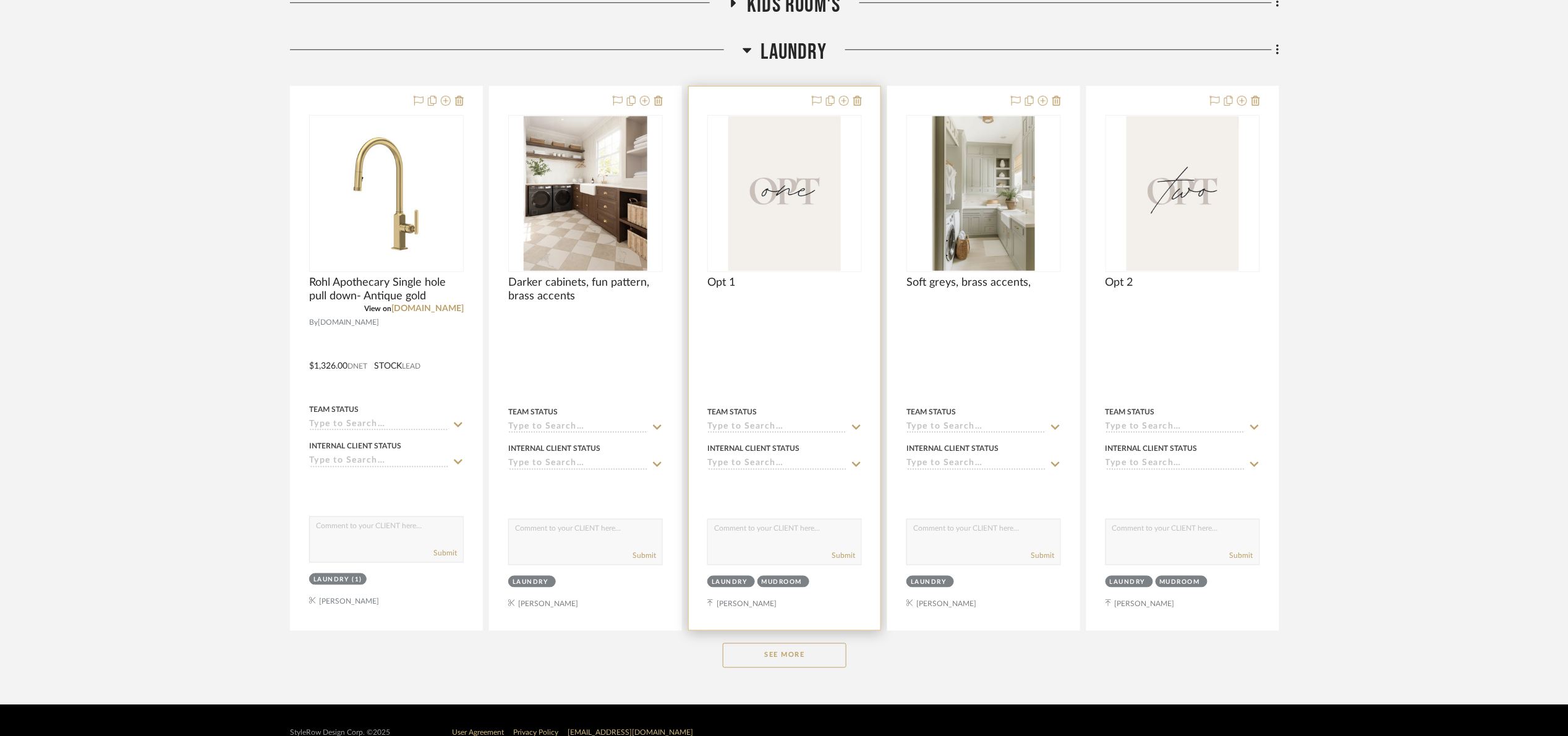
scroll to position [468, 0]
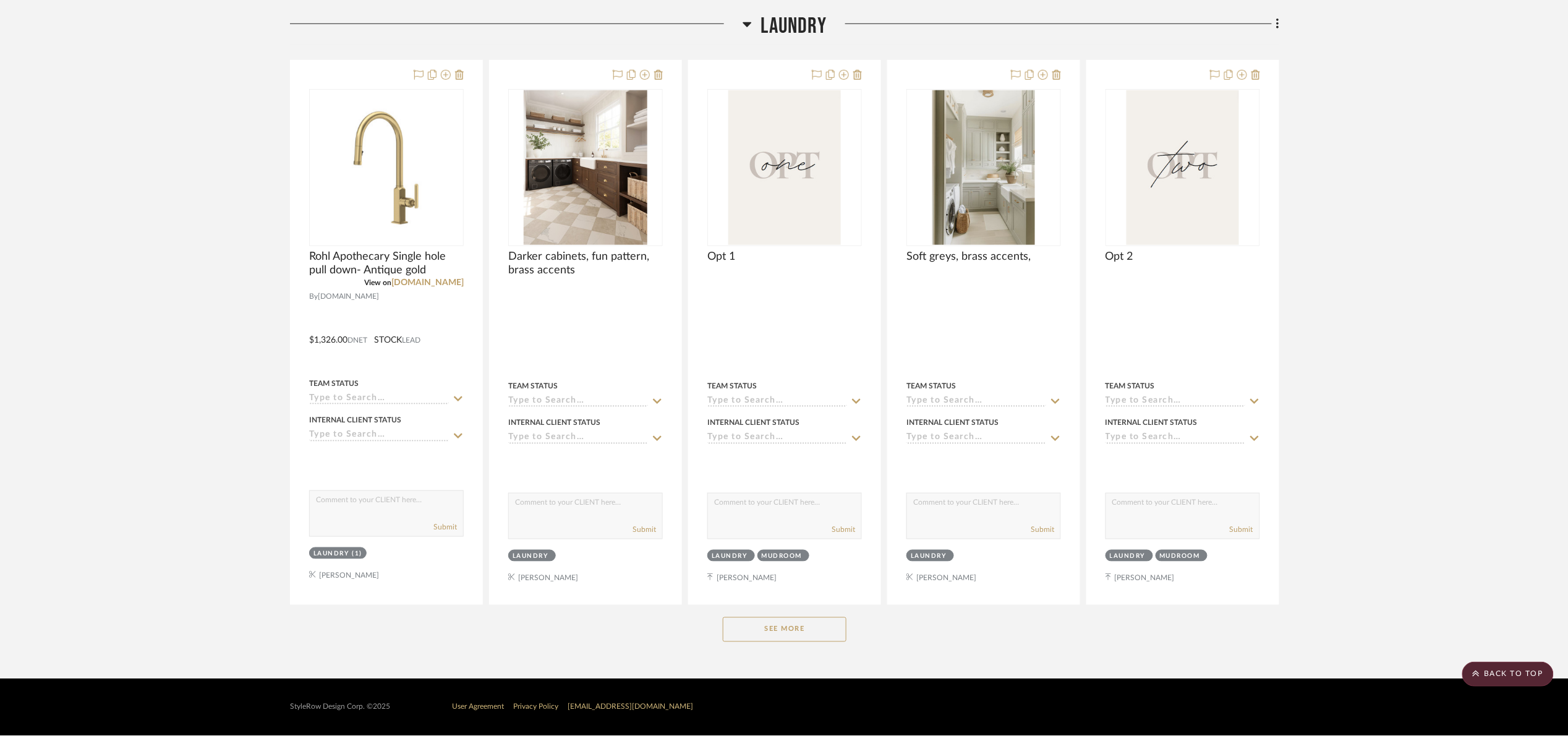
drag, startPoint x: 789, startPoint y: 644, endPoint x: 795, endPoint y: 637, distance: 9.2
click at [789, 642] on div "See More" at bounding box center [784, 630] width 989 height 49
click at [804, 626] on button "See More" at bounding box center [785, 629] width 124 height 25
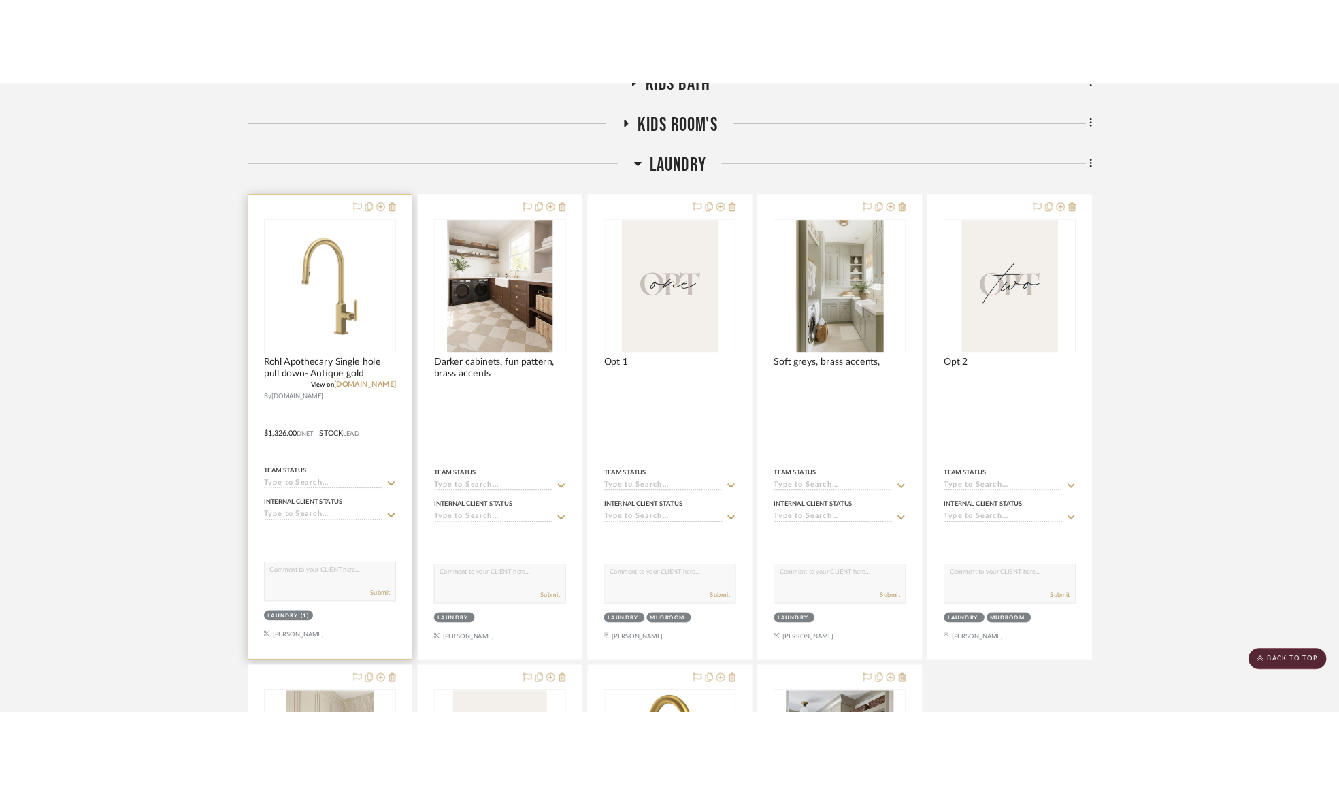
scroll to position [412, 0]
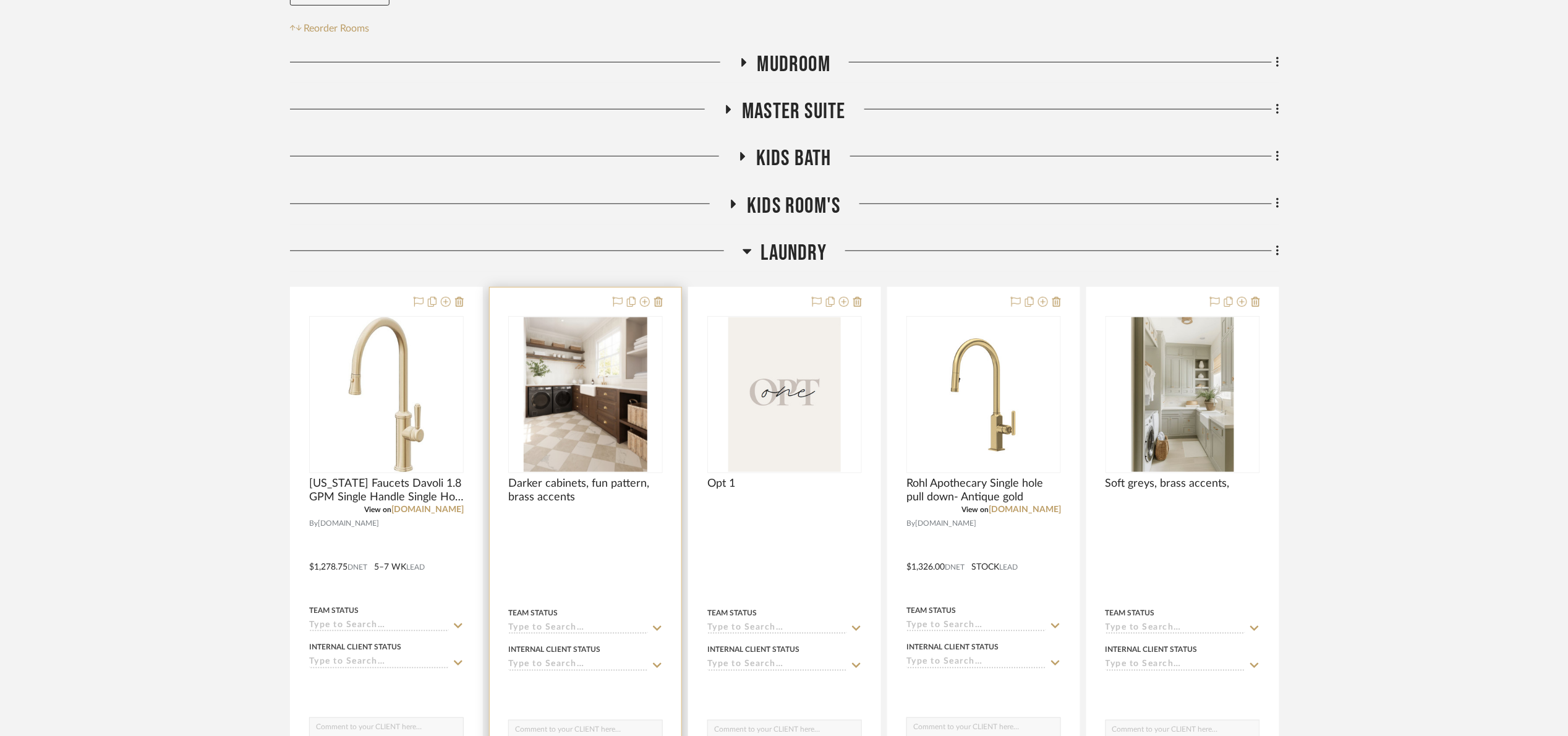
scroll to position [463, 0]
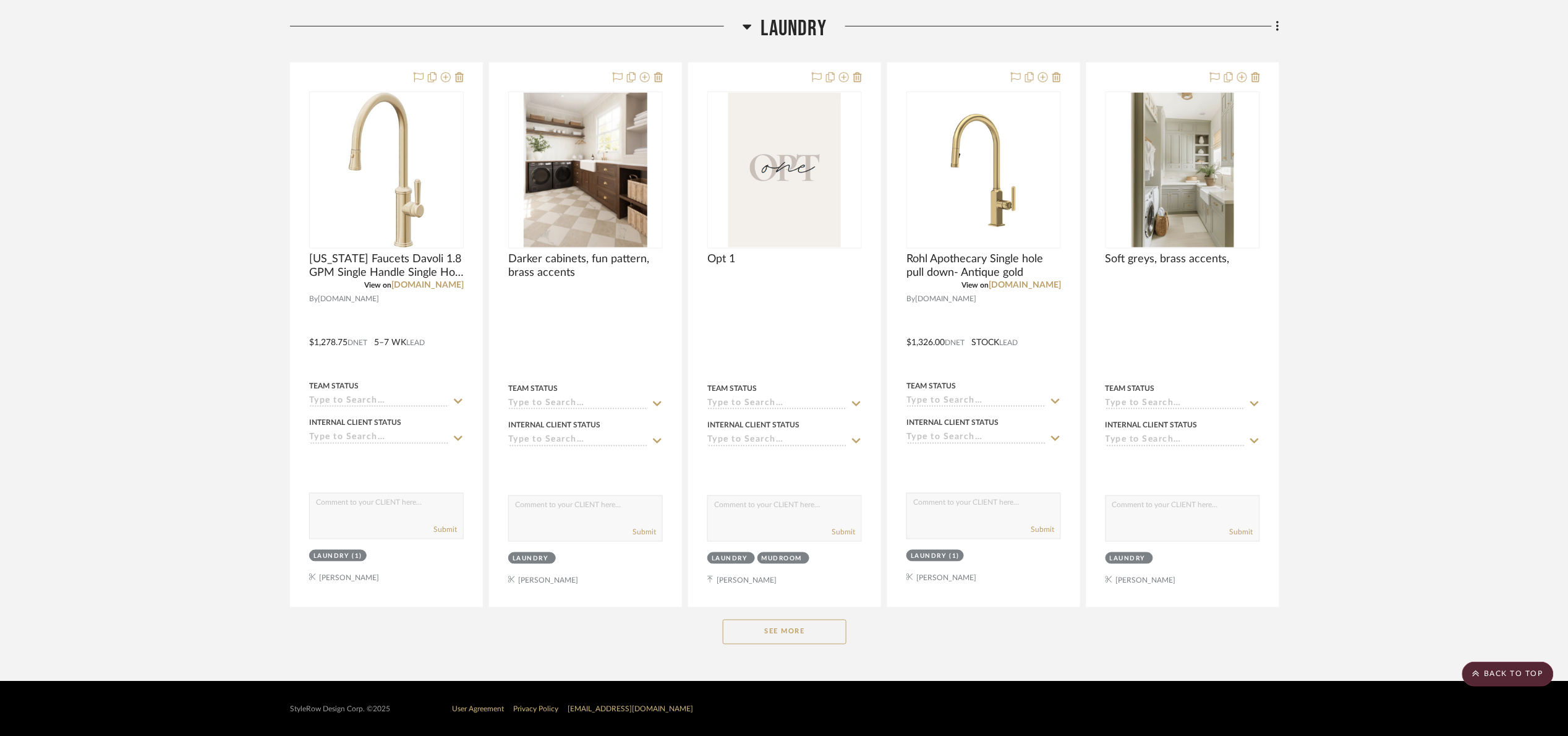
drag, startPoint x: 801, startPoint y: 637, endPoint x: 824, endPoint y: 600, distance: 43.6
click at [803, 636] on button "See More" at bounding box center [785, 632] width 124 height 25
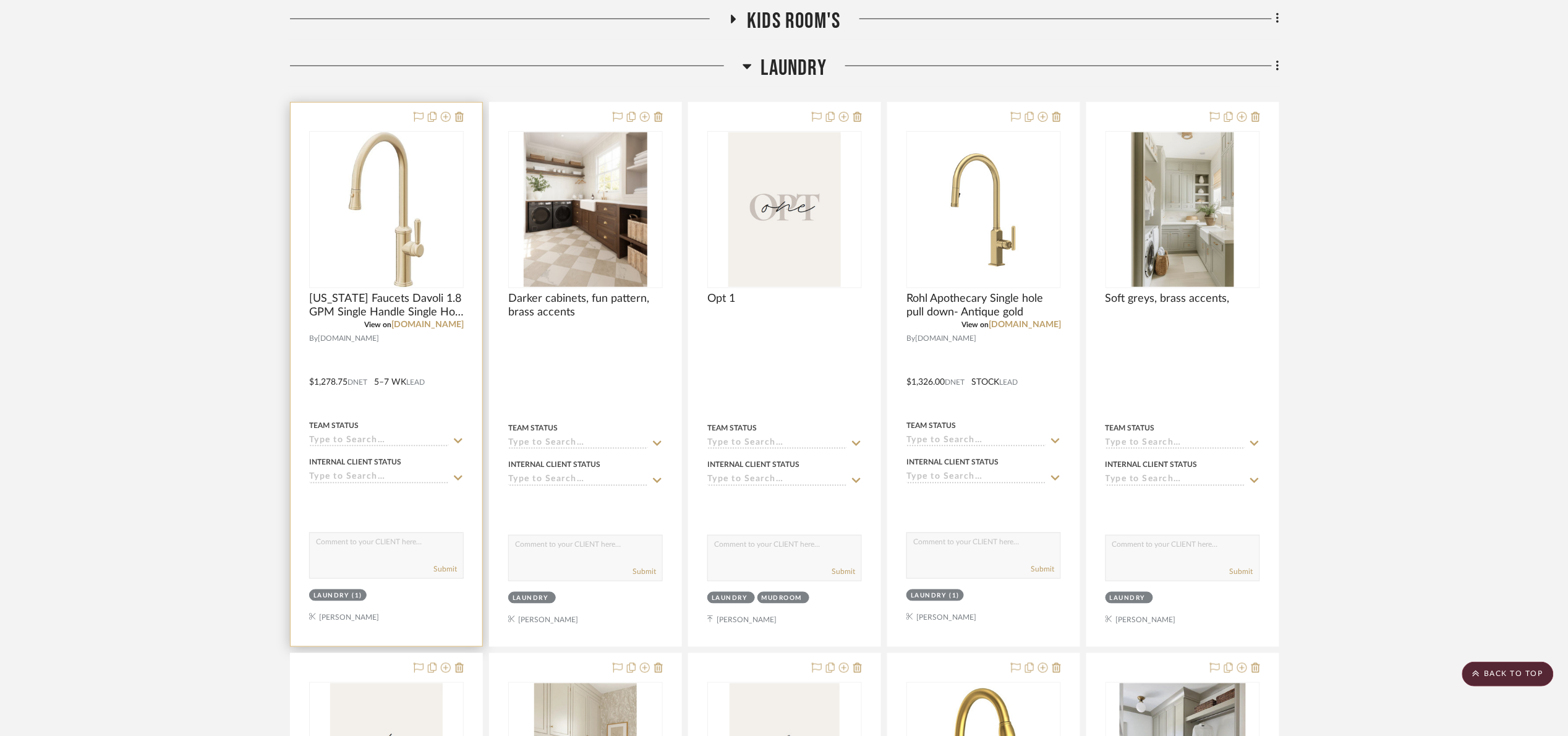
scroll to position [371, 0]
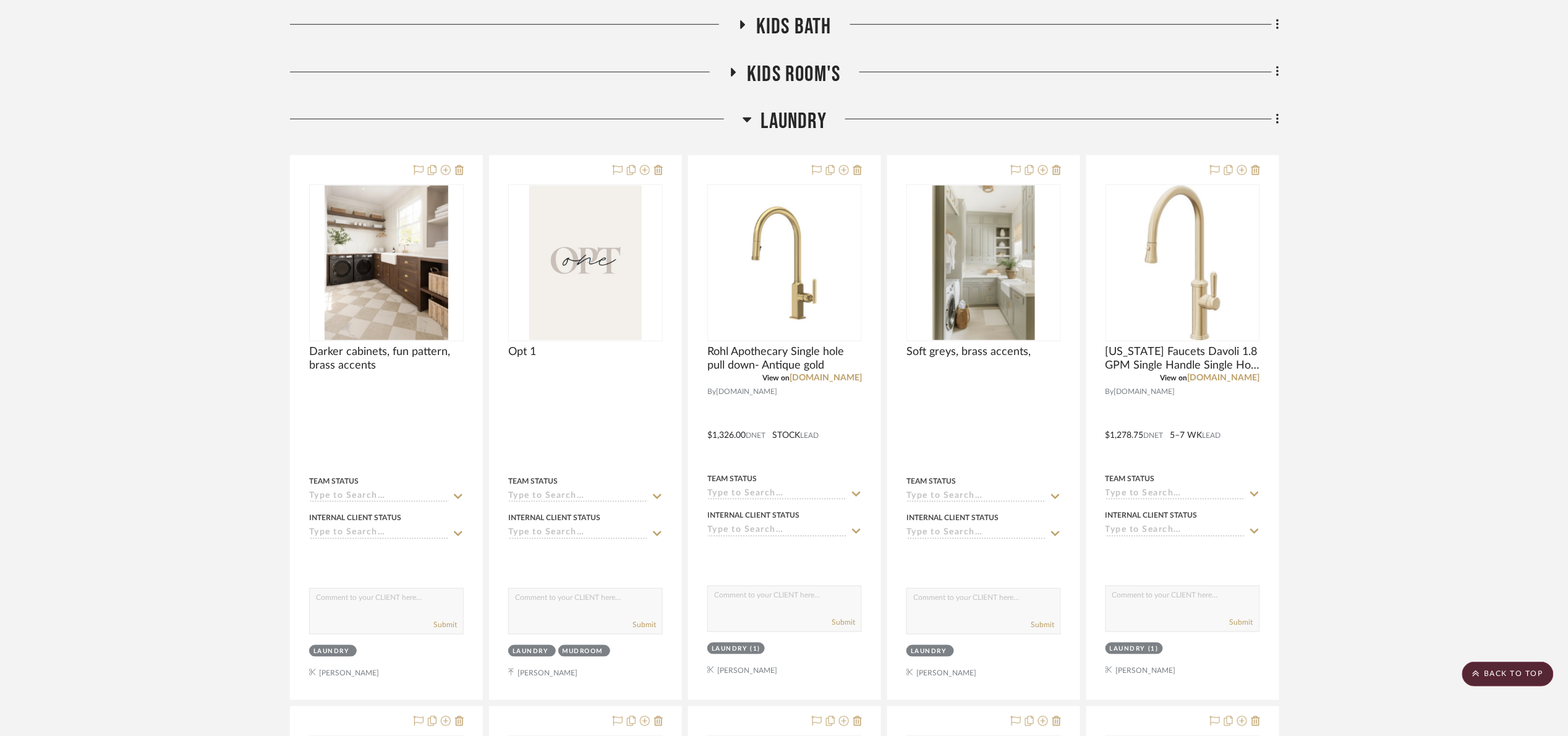
click at [779, 124] on span "Laundry" at bounding box center [794, 121] width 65 height 26
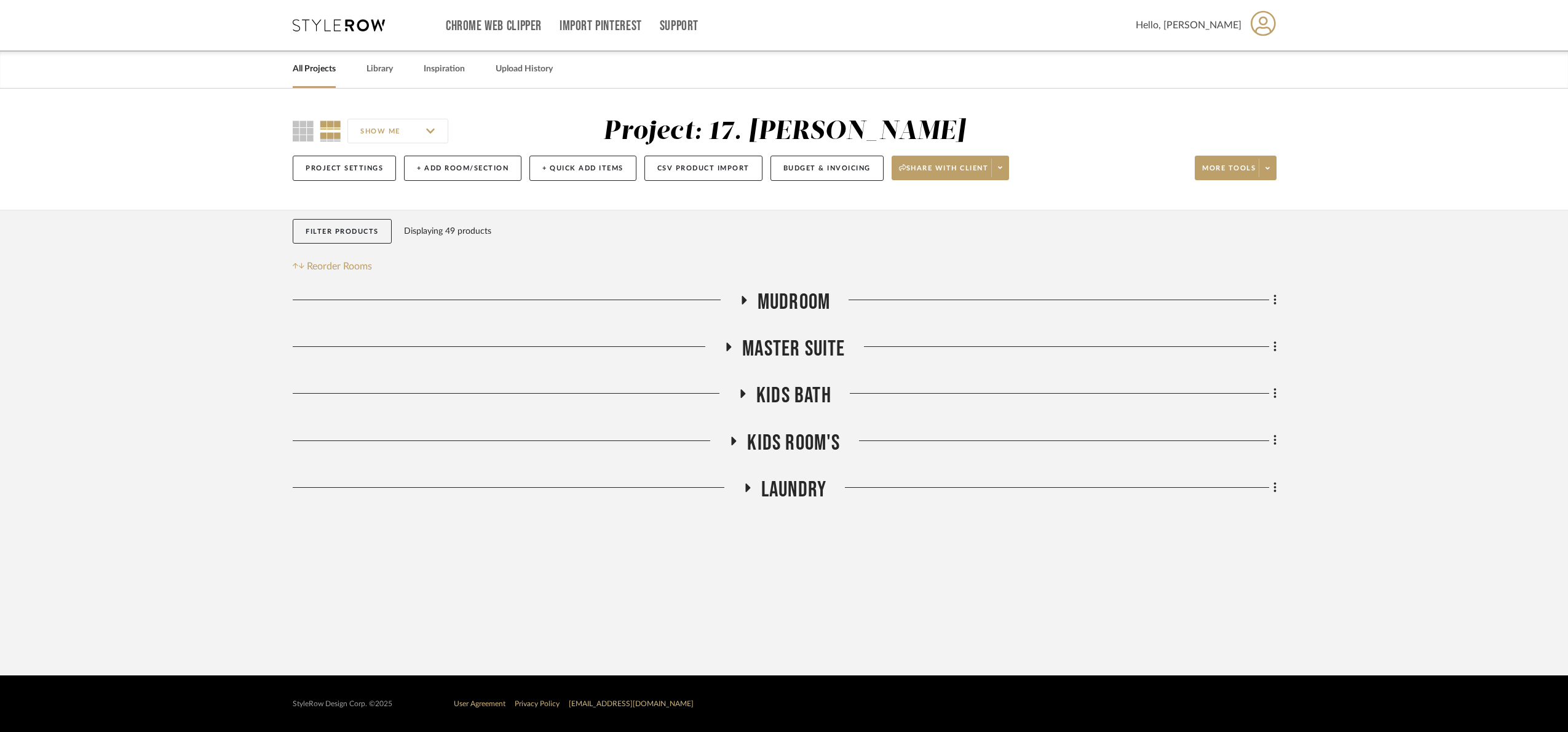
drag, startPoint x: 803, startPoint y: 324, endPoint x: 811, endPoint y: 310, distance: 16.1
click at [804, 324] on div "Mudroom Master Suite Kids Bath Kids Room's Laundry Sorry, we can’t find any pro…" at bounding box center [784, 399] width 984 height 219
click at [811, 309] on span "Mudroom" at bounding box center [794, 302] width 72 height 26
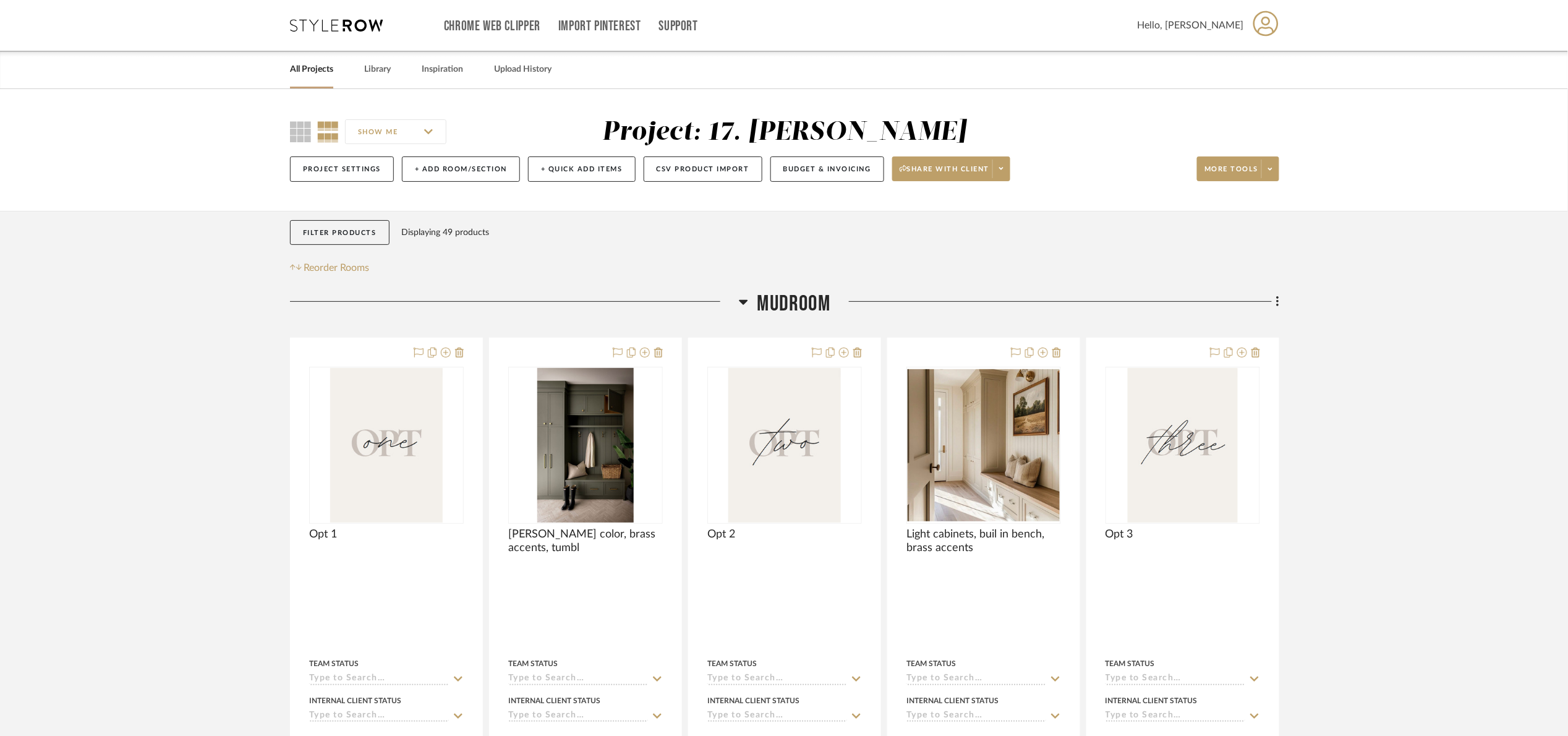
click at [764, 316] on span "Mudroom" at bounding box center [794, 303] width 73 height 26
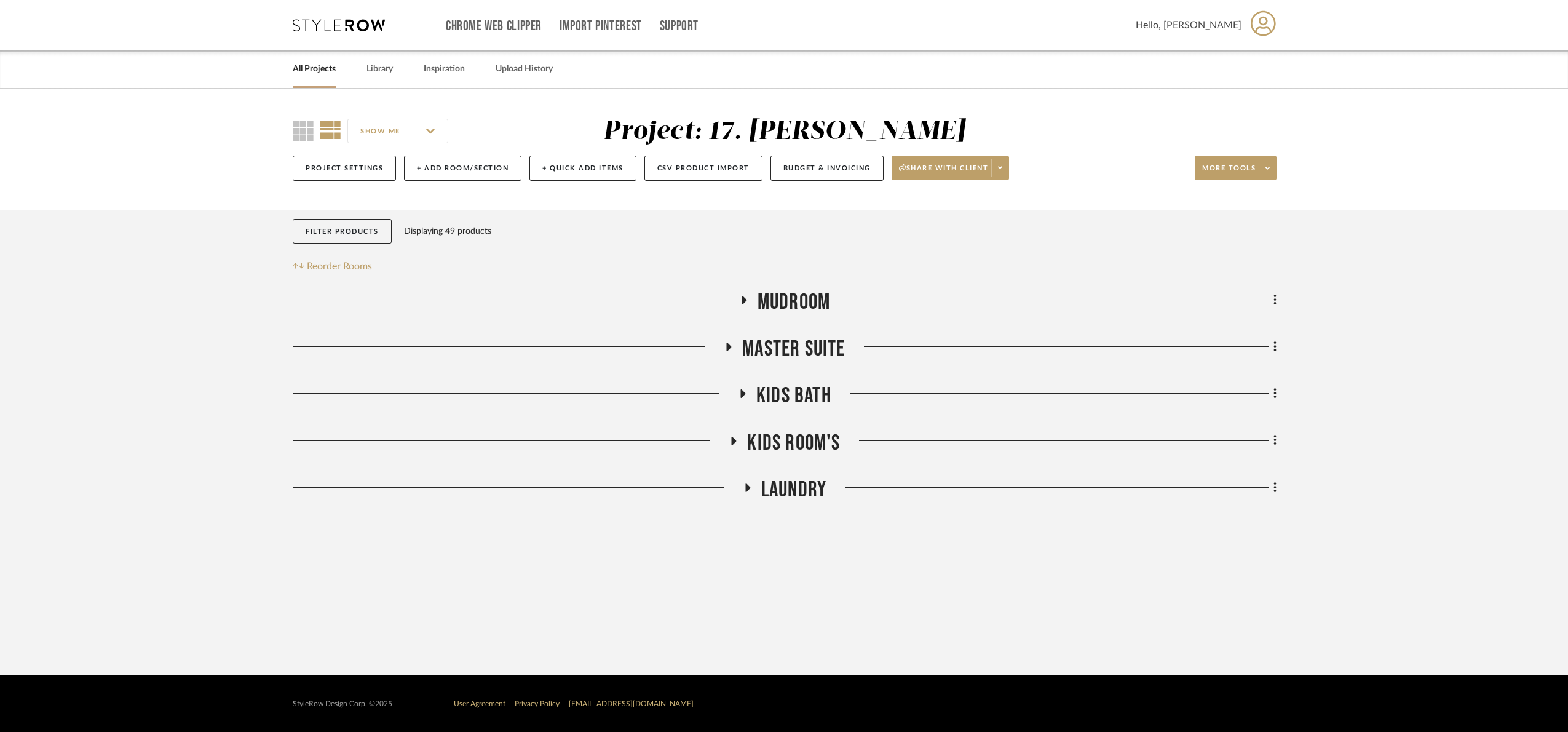
click at [792, 350] on span "Master Suite" at bounding box center [793, 349] width 103 height 26
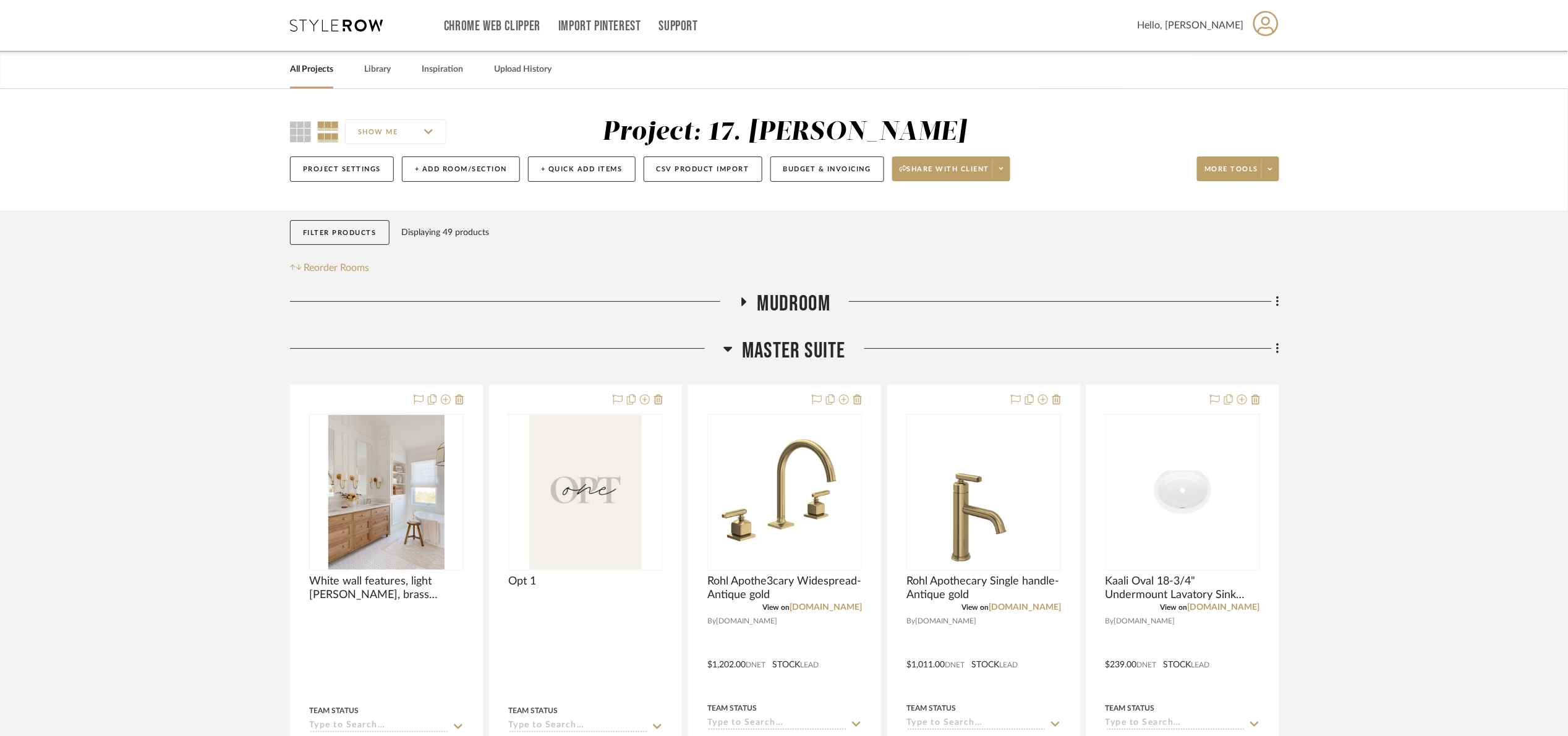
click at [799, 355] on span "Master Suite" at bounding box center [794, 351] width 104 height 26
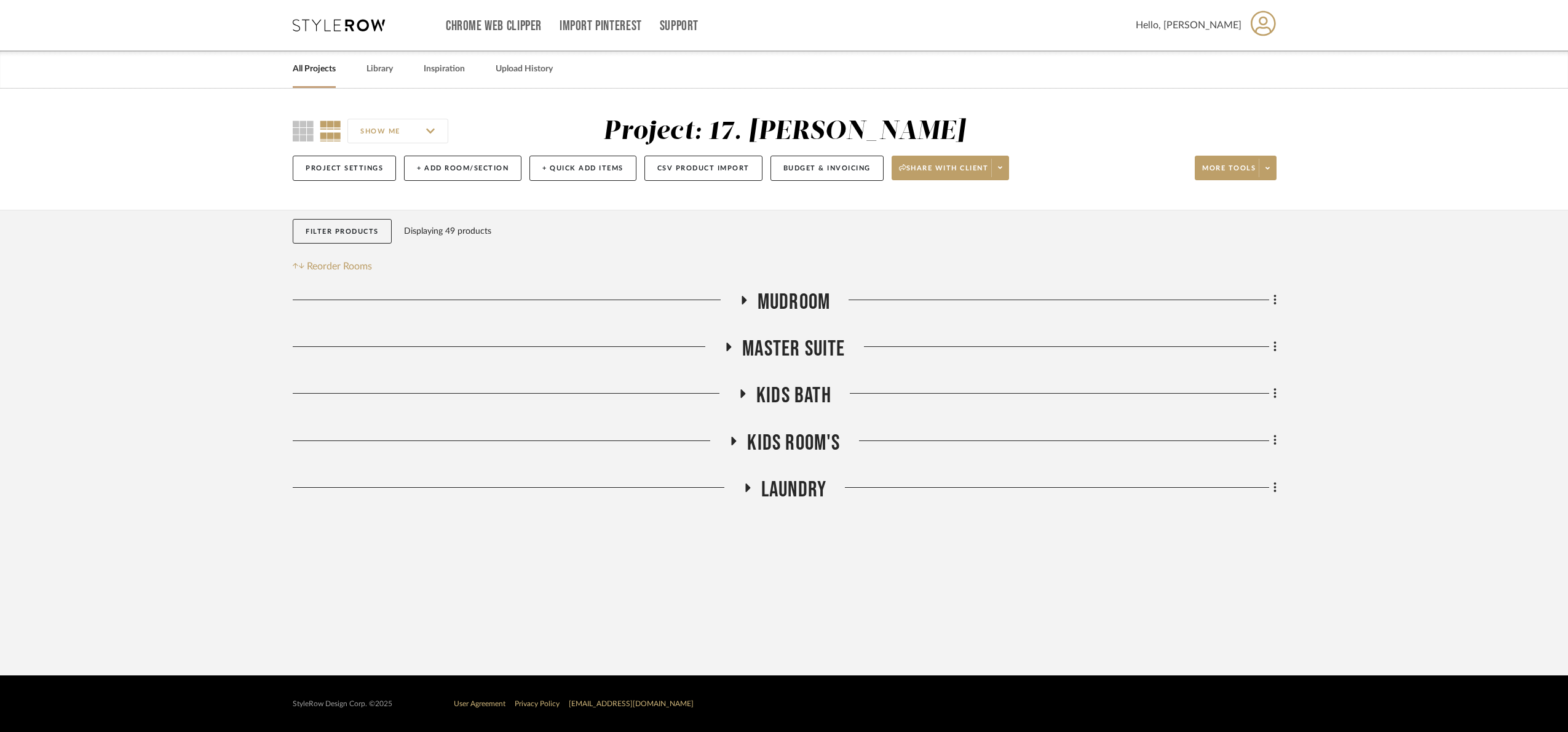
click at [804, 401] on span "Kids Bath" at bounding box center [793, 395] width 75 height 26
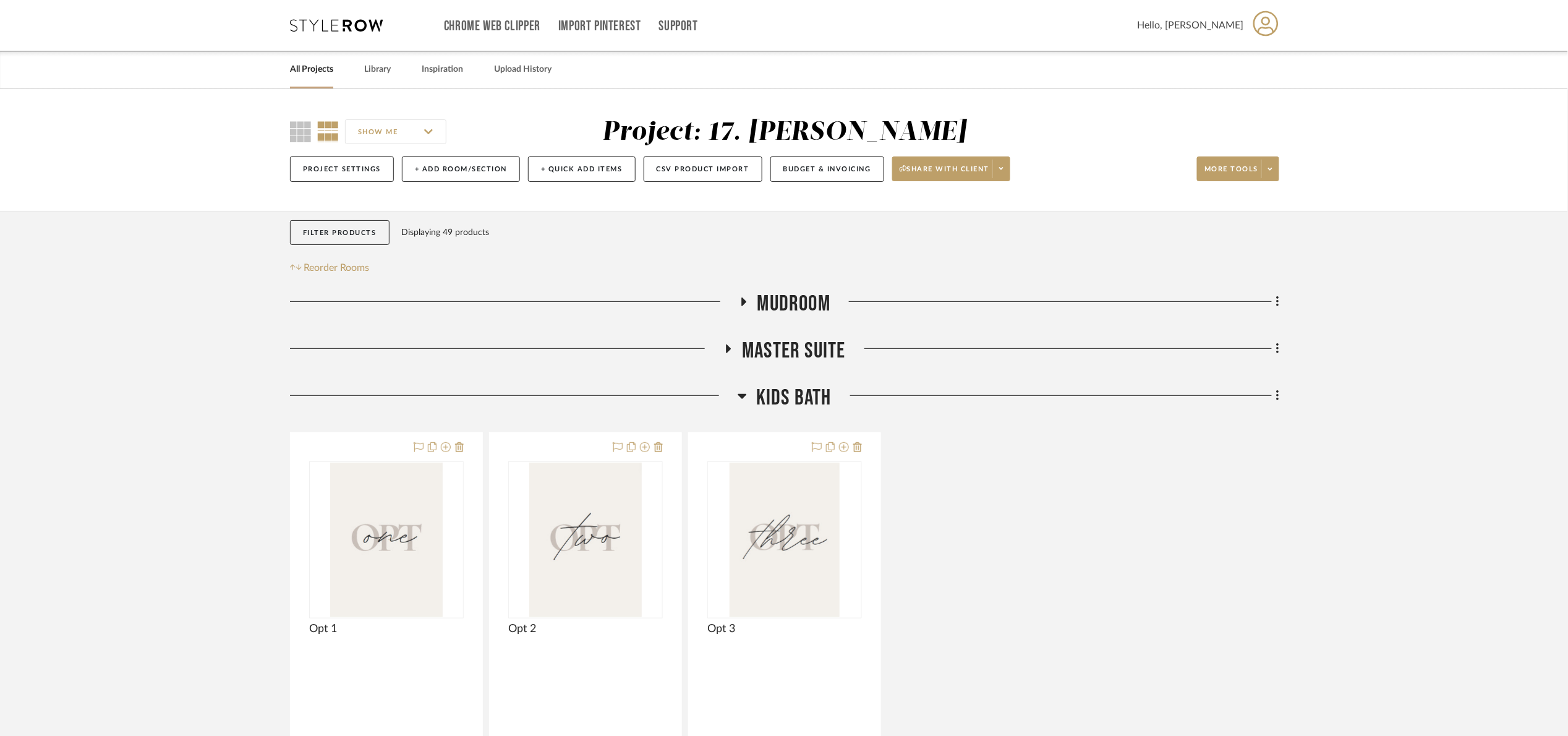
click at [800, 393] on span "Kids Bath" at bounding box center [793, 397] width 75 height 26
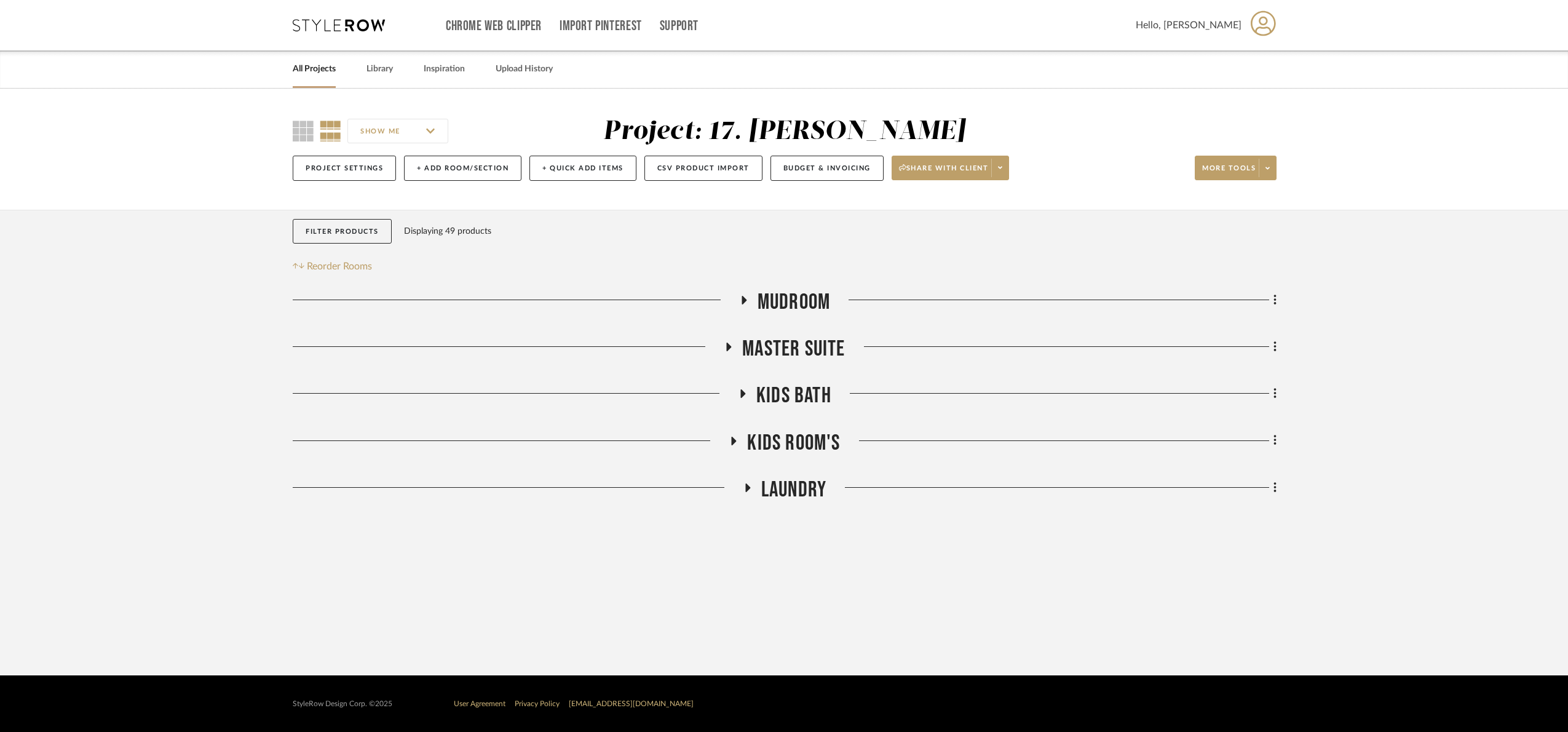
click at [802, 451] on span "Kids Room's" at bounding box center [793, 443] width 93 height 26
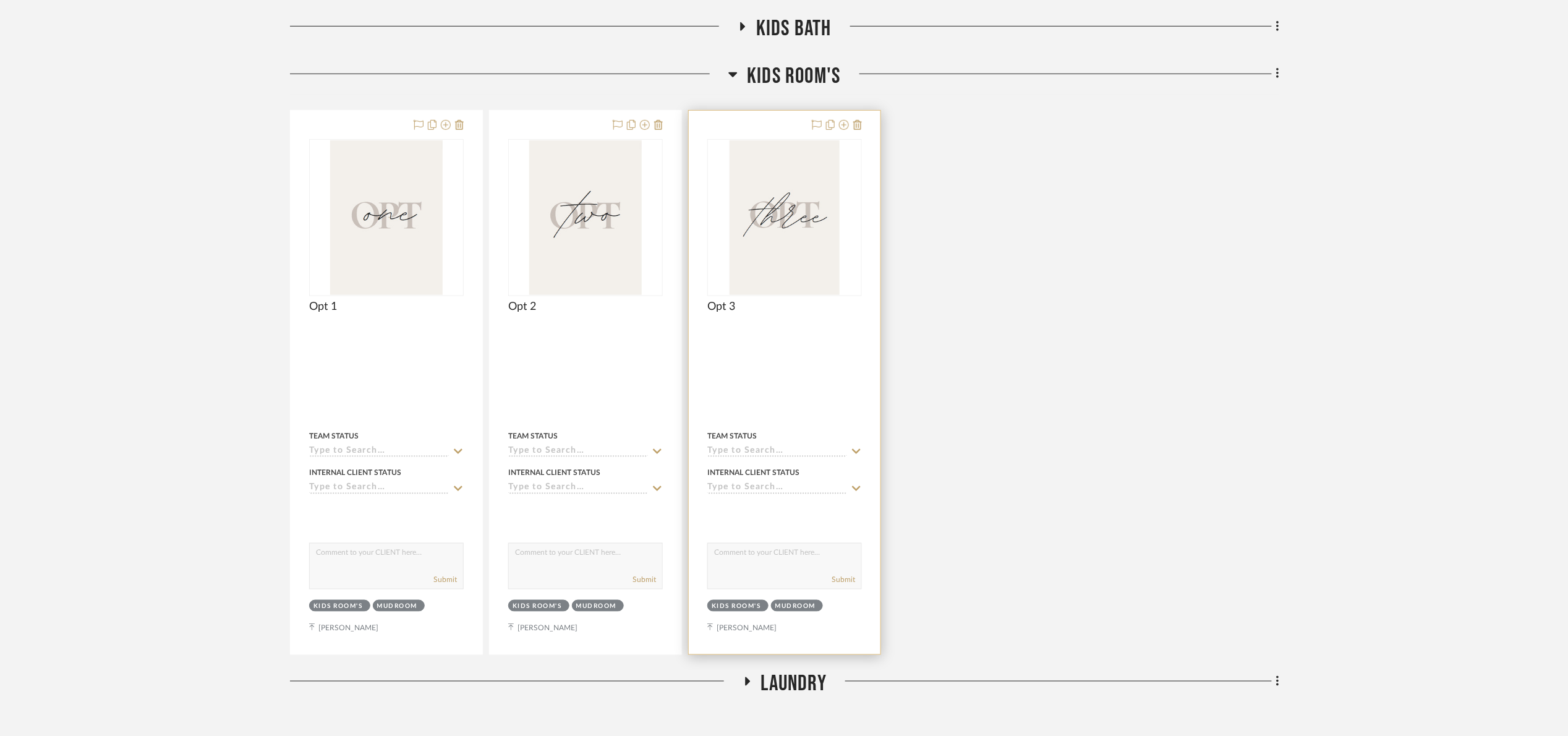
scroll to position [371, 0]
click at [790, 90] on div "Kids Room's" at bounding box center [784, 76] width 989 height 32
click at [793, 88] on span "Kids Room's" at bounding box center [793, 74] width 94 height 26
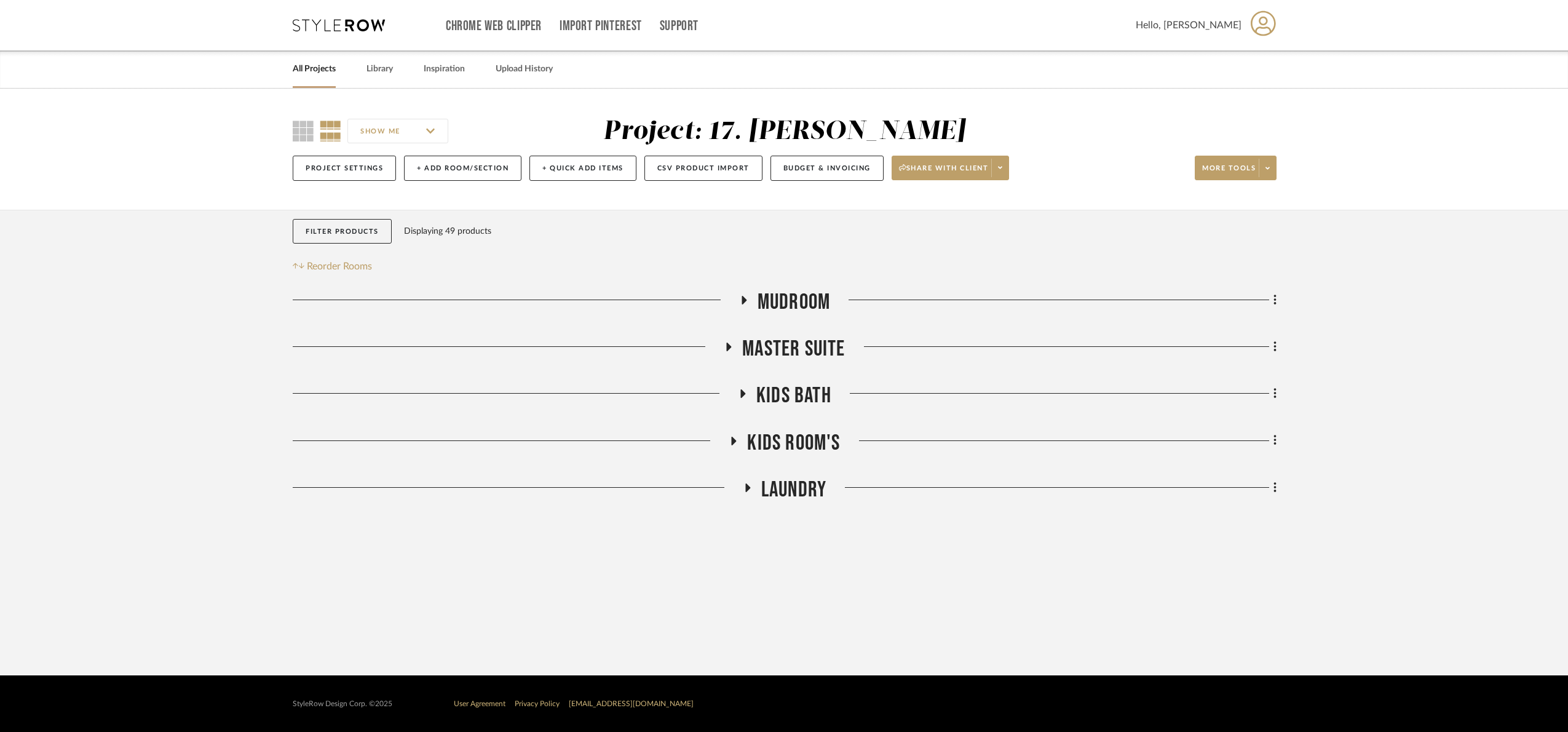
click at [778, 502] on span "Laundry" at bounding box center [794, 489] width 65 height 26
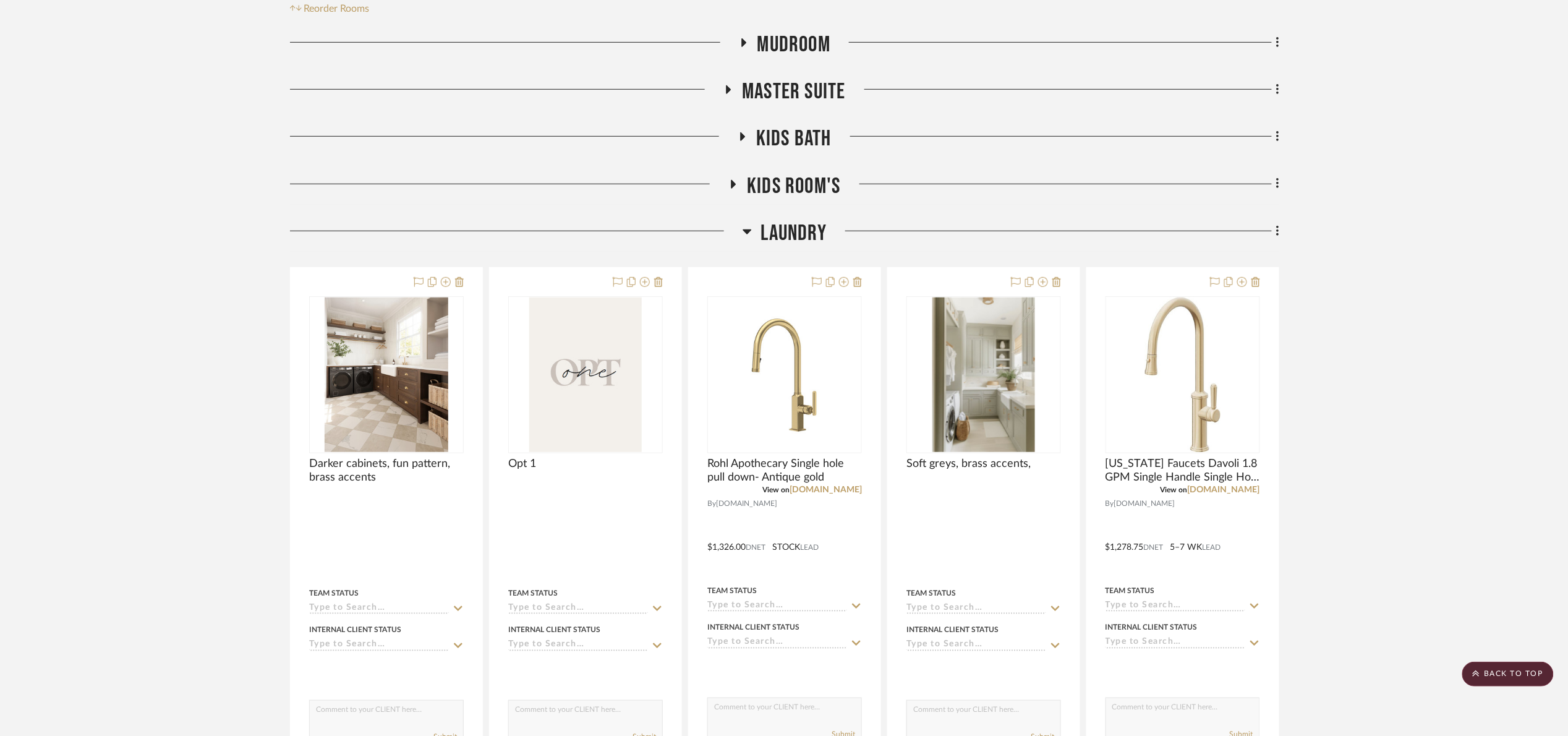
scroll to position [185, 0]
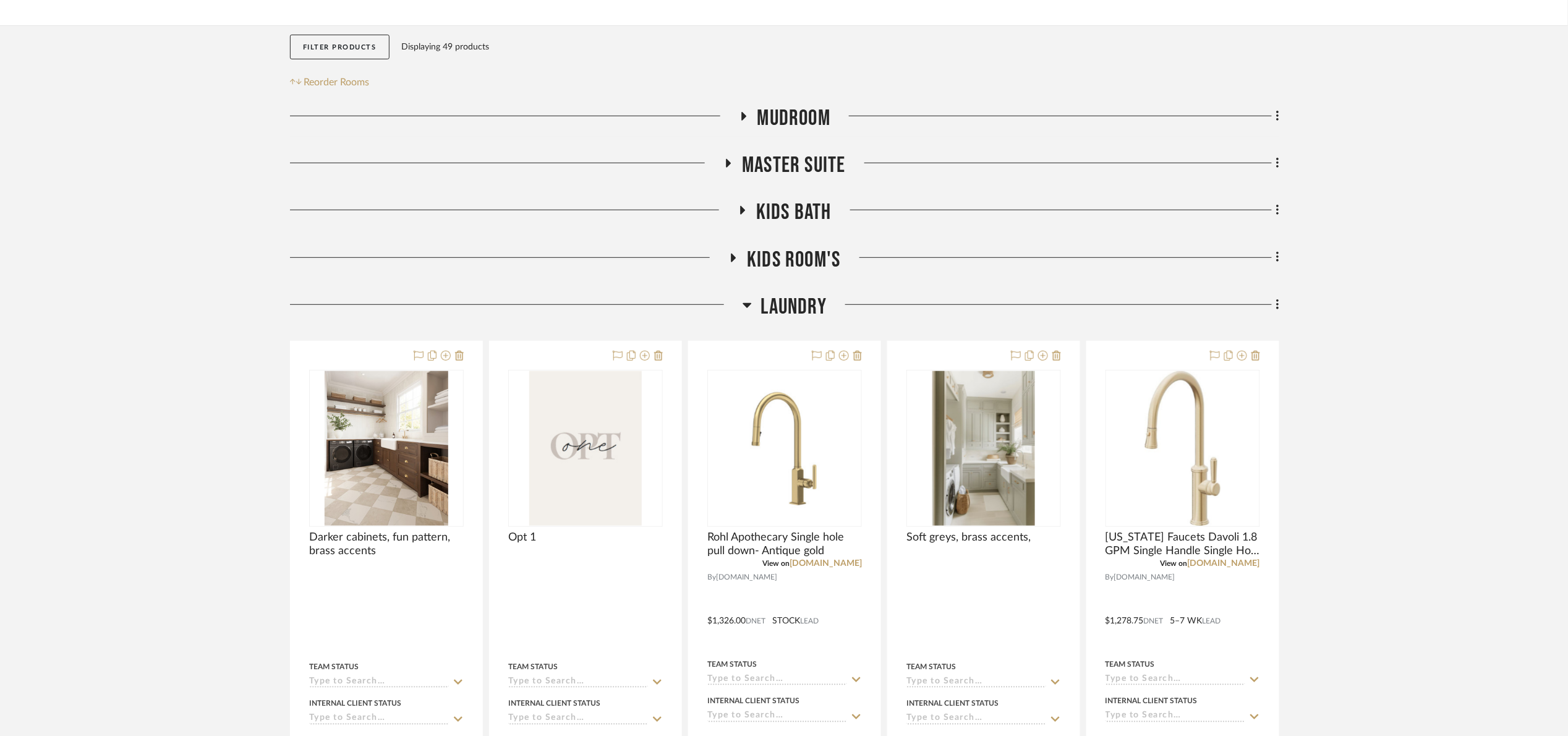
click at [1225, 347] on project-details-page "SHOW ME Project: 17. Hurley Project Settings + Add Room/Section + Quick Add Ite…" at bounding box center [784, 707] width 1568 height 1607
click at [1225, 215] on project-details-page "SHOW ME Project: 17. Hurley Project Settings + Add Room/Section + Quick Add Ite…" at bounding box center [784, 707] width 1568 height 1607
click at [795, 307] on span "Laundry" at bounding box center [794, 306] width 65 height 26
